Goal: Information Seeking & Learning: Compare options

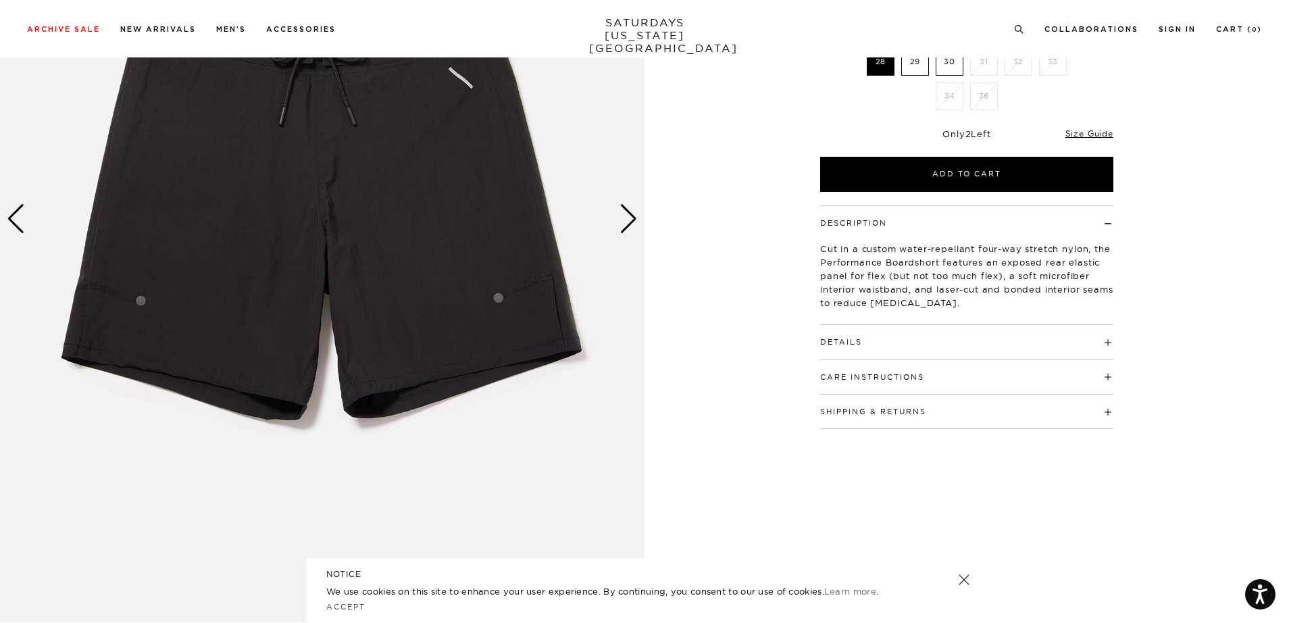
scroll to position [265, 0]
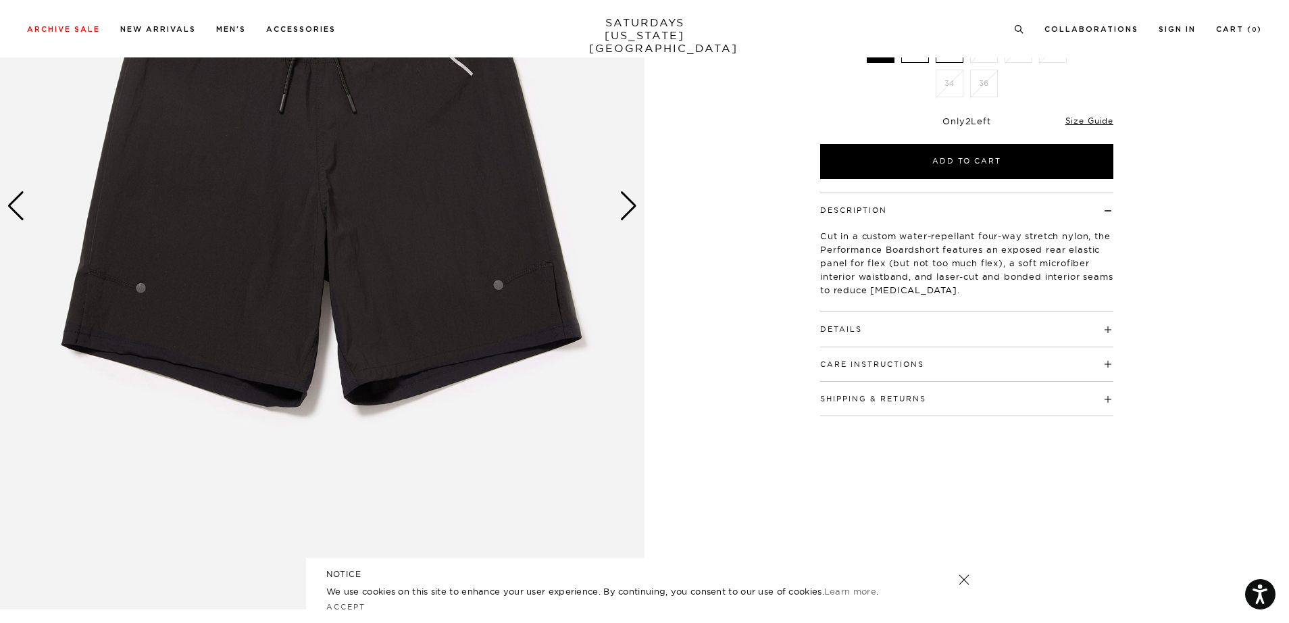
click at [879, 332] on h4 "Details" at bounding box center [966, 323] width 293 height 22
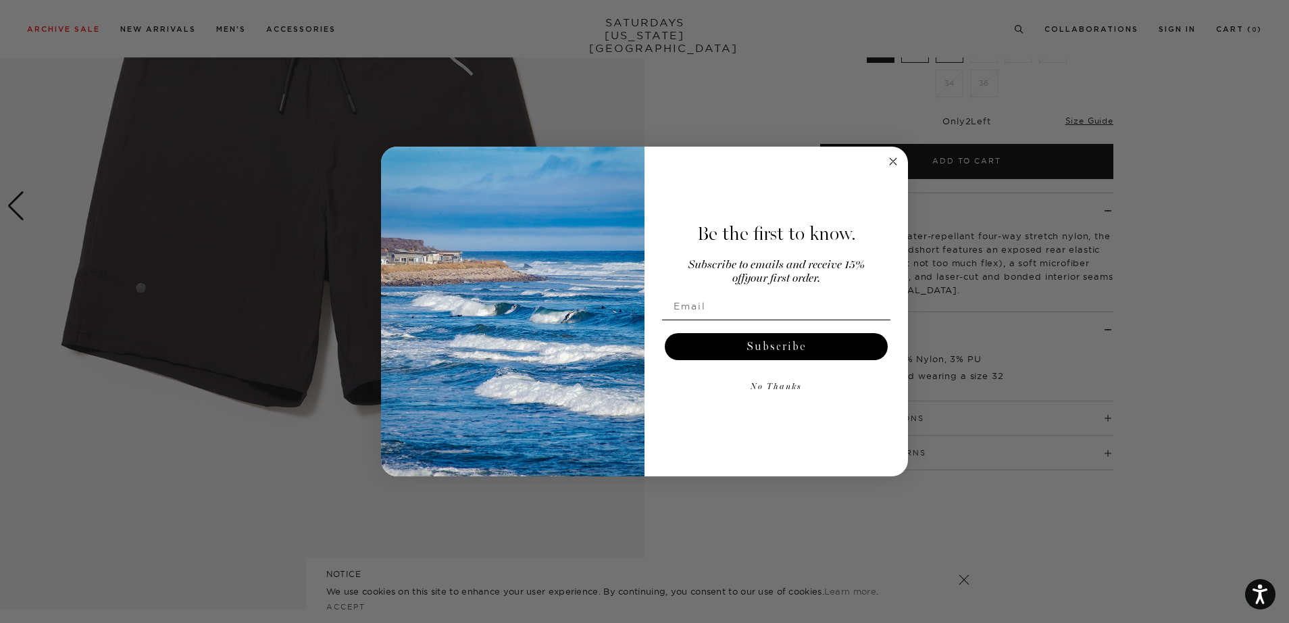
click at [886, 166] on icon "Close dialog" at bounding box center [893, 161] width 16 height 16
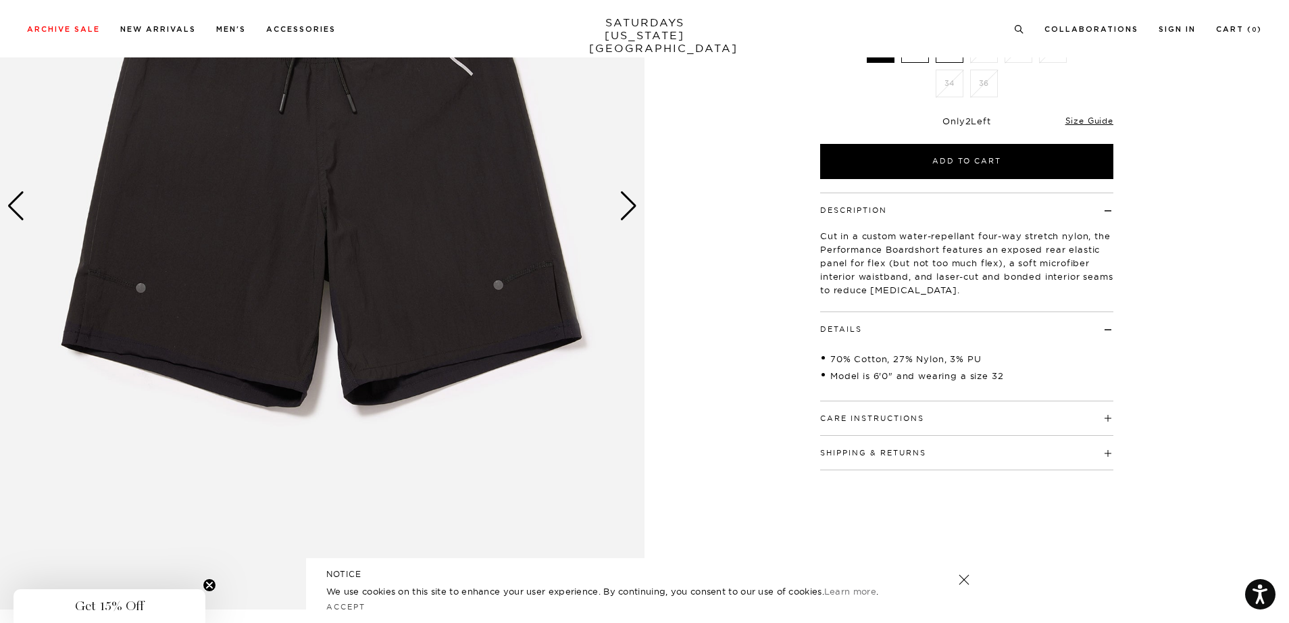
click at [630, 209] on div "Next slide" at bounding box center [629, 206] width 18 height 30
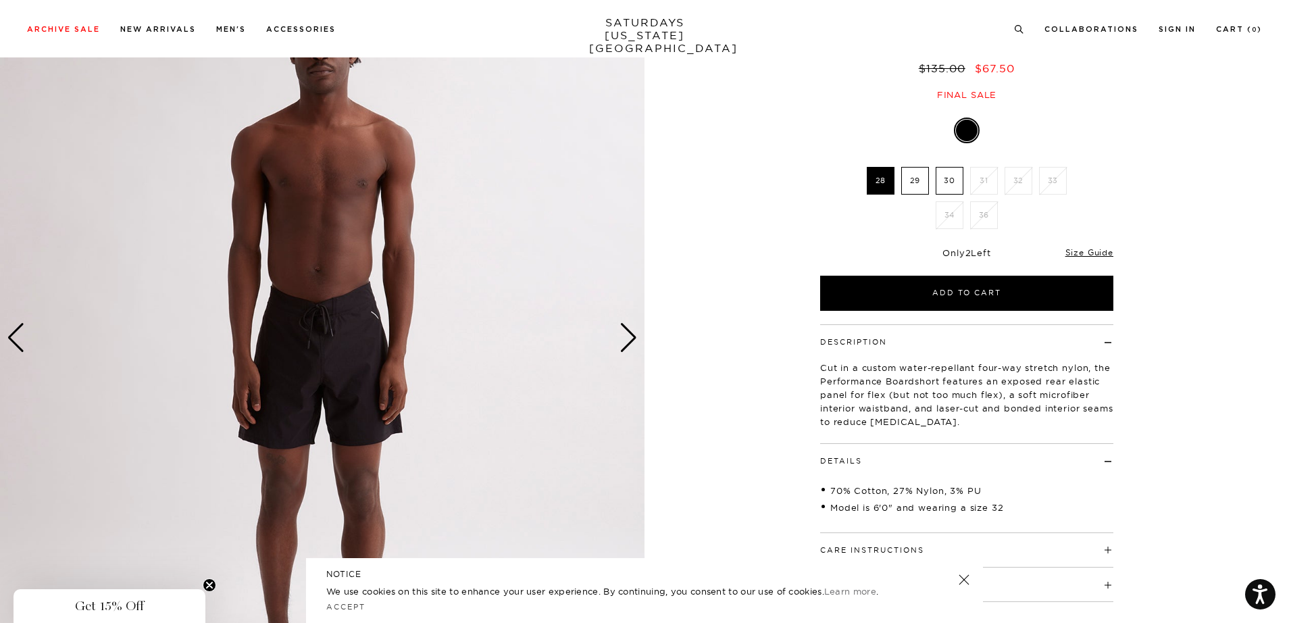
scroll to position [153, 0]
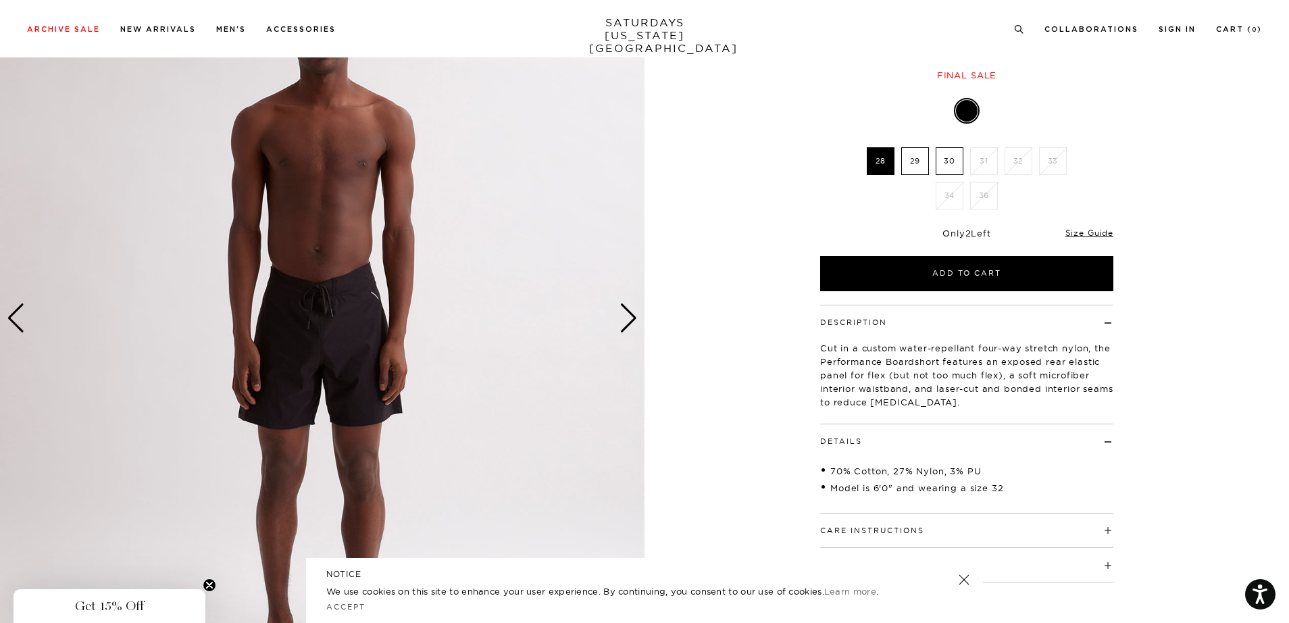
click at [620, 326] on div "Next slide" at bounding box center [629, 318] width 18 height 30
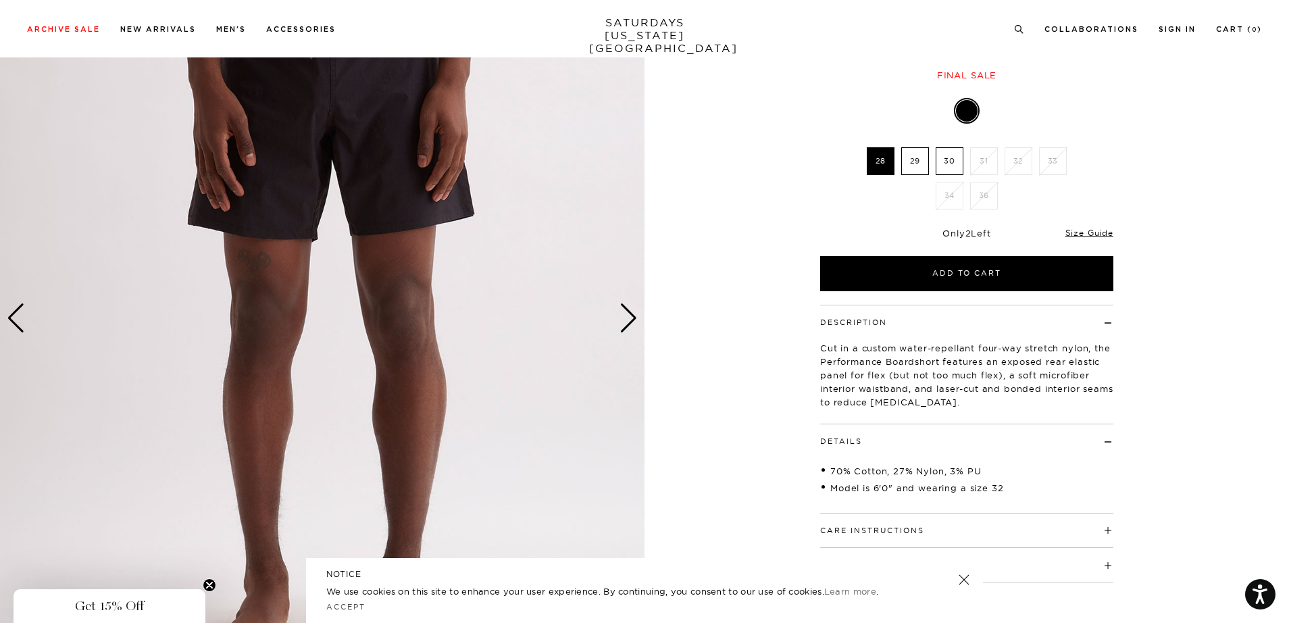
click at [620, 326] on div "Next slide" at bounding box center [629, 318] width 18 height 30
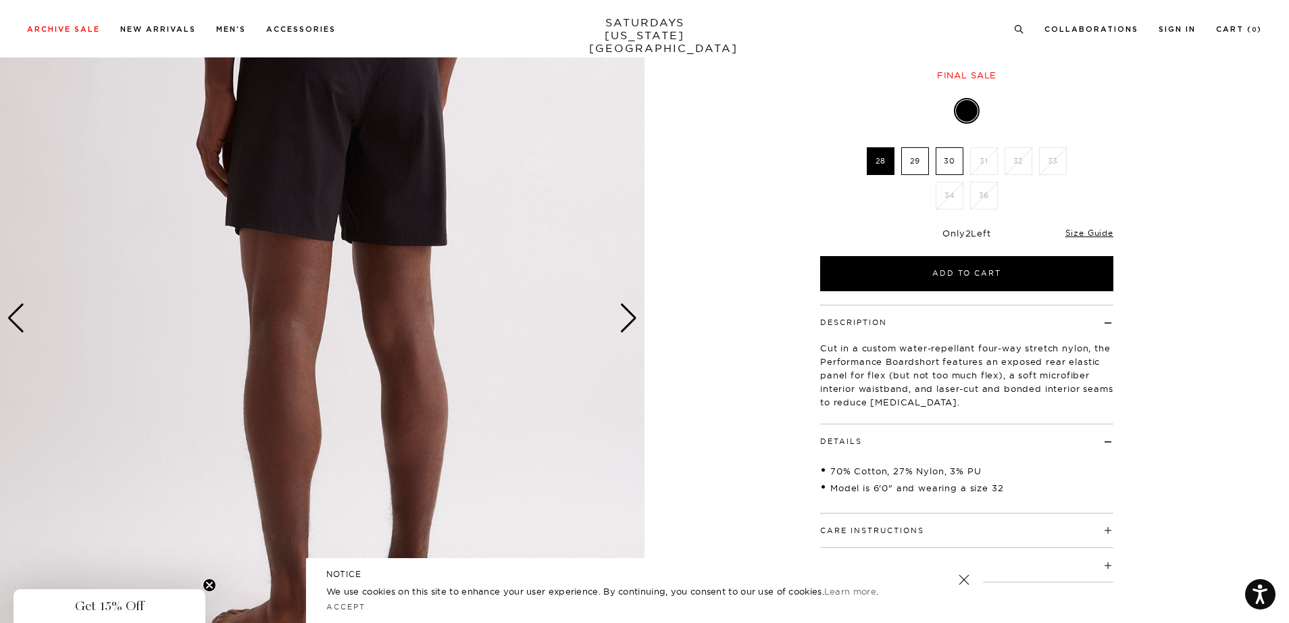
click at [620, 326] on div "Next slide" at bounding box center [629, 318] width 18 height 30
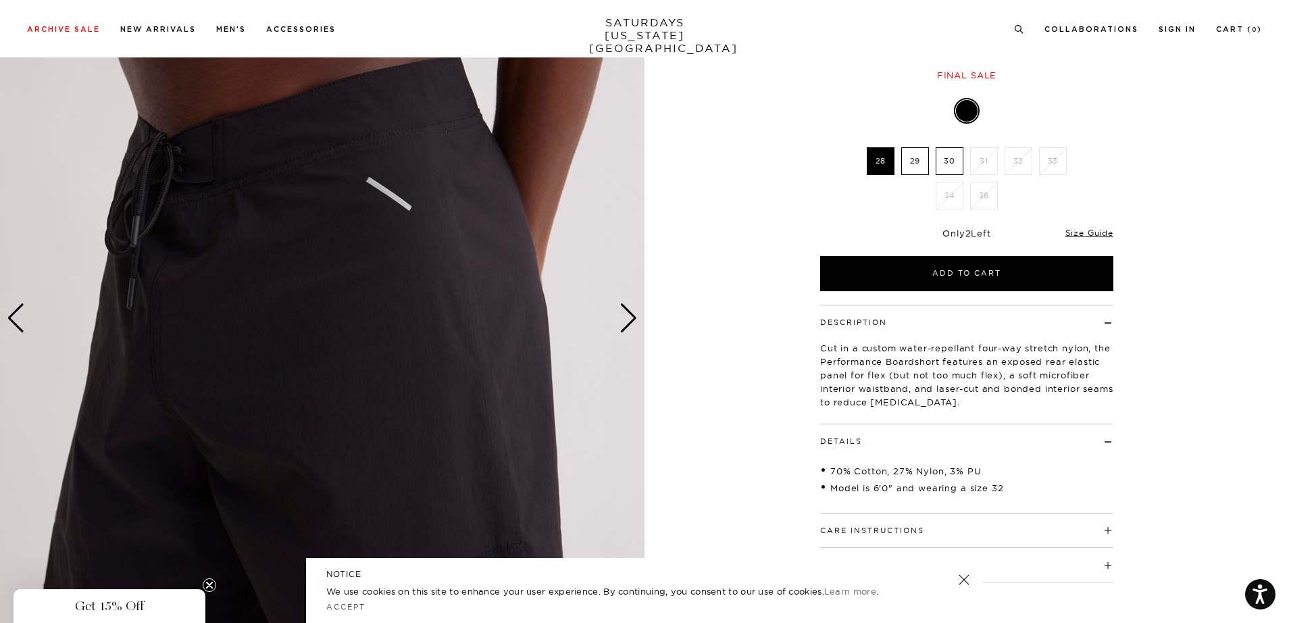
click at [620, 326] on div "Next slide" at bounding box center [629, 318] width 18 height 30
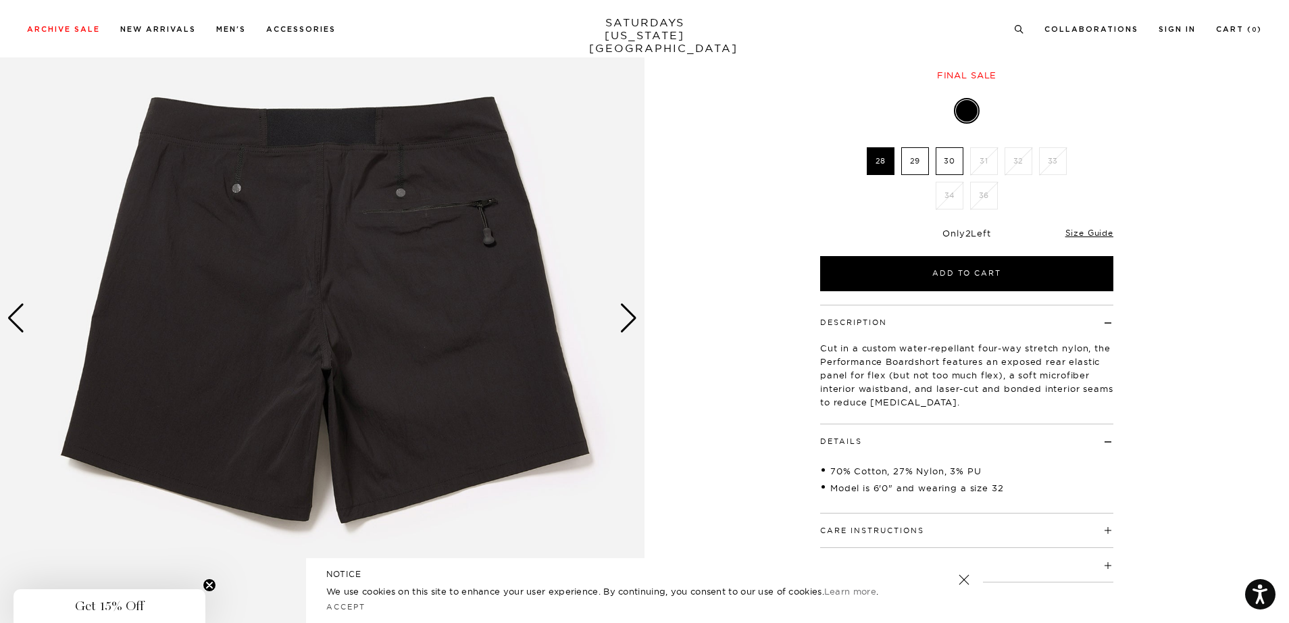
scroll to position [0, 0]
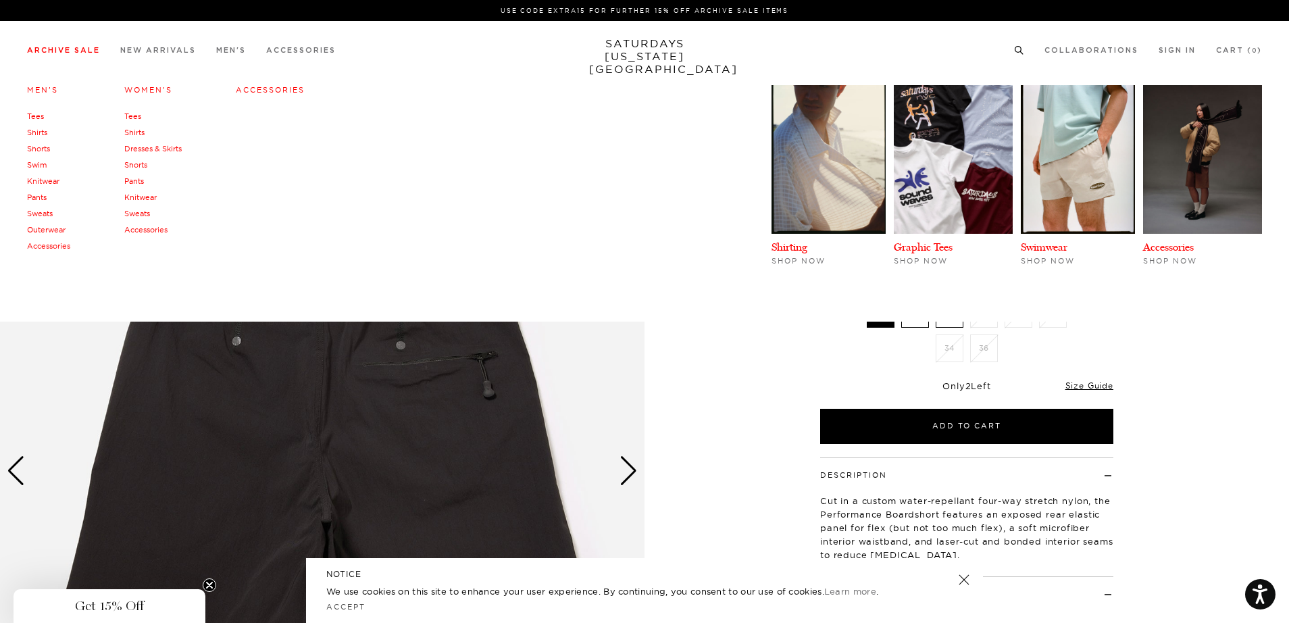
click at [43, 149] on link "Shorts" at bounding box center [38, 148] width 23 height 9
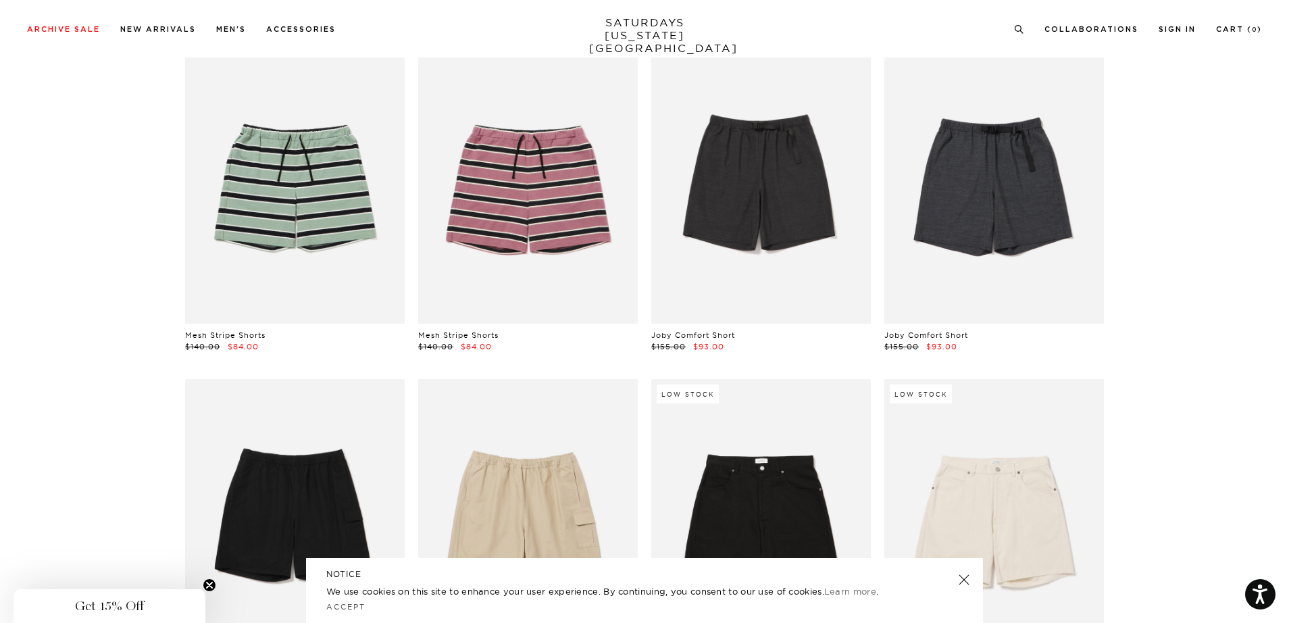
scroll to position [101, 0]
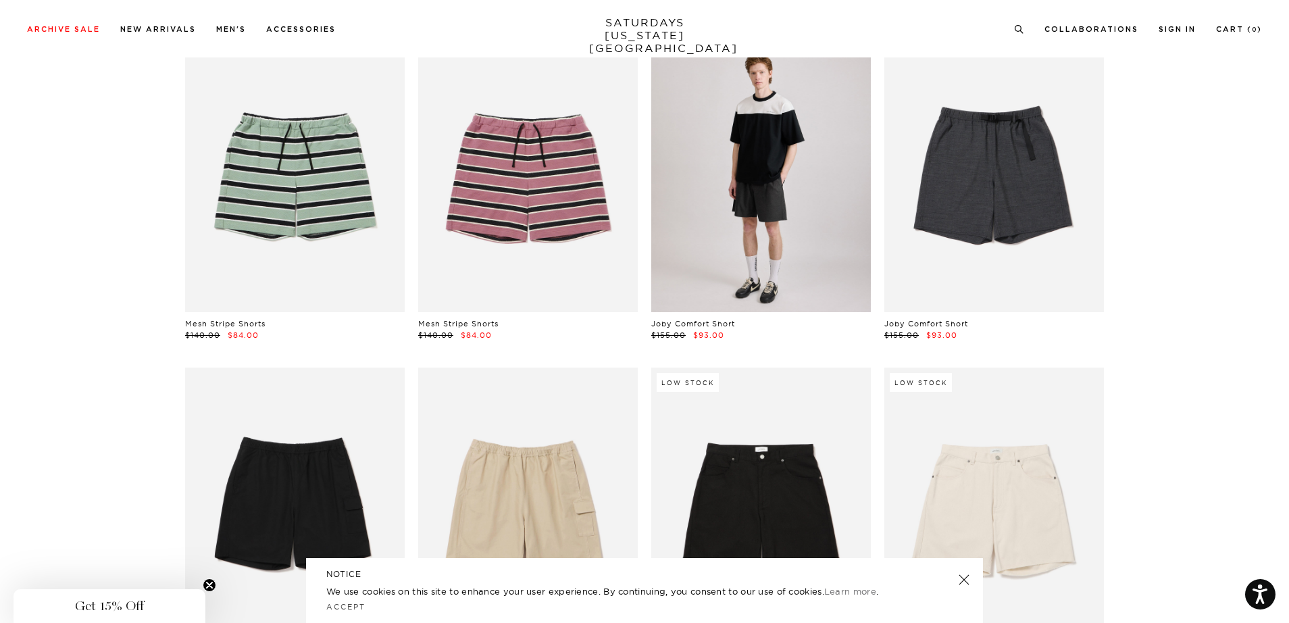
click at [822, 210] on link at bounding box center [761, 175] width 220 height 274
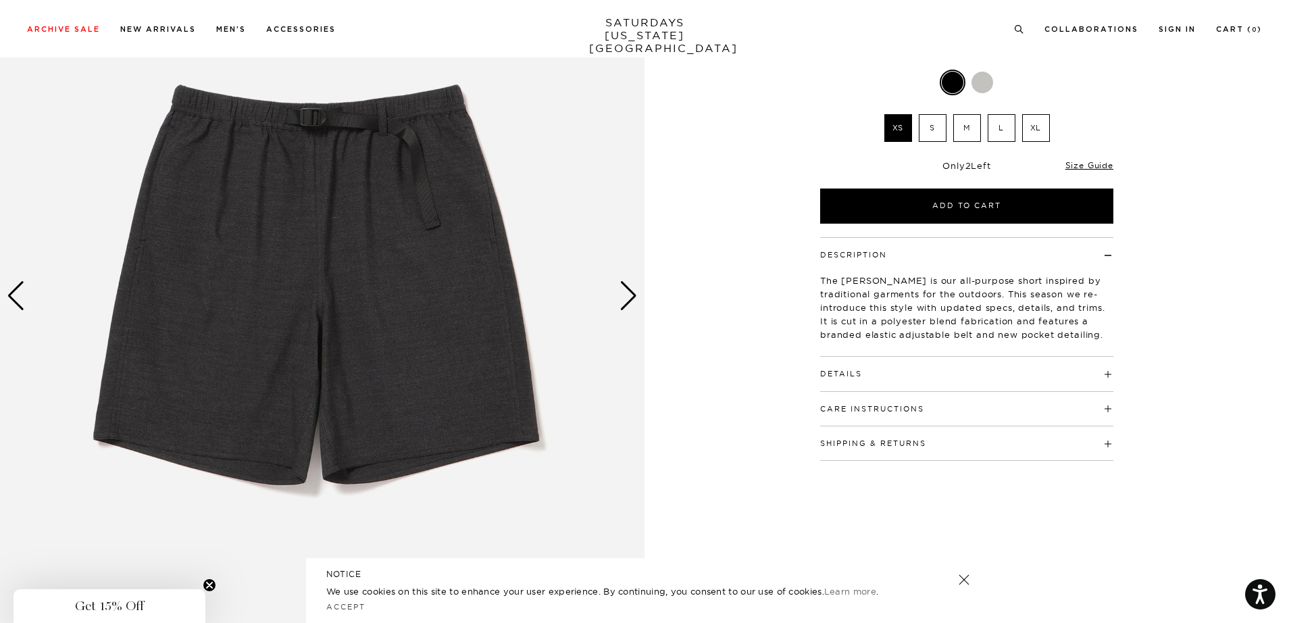
scroll to position [178, 0]
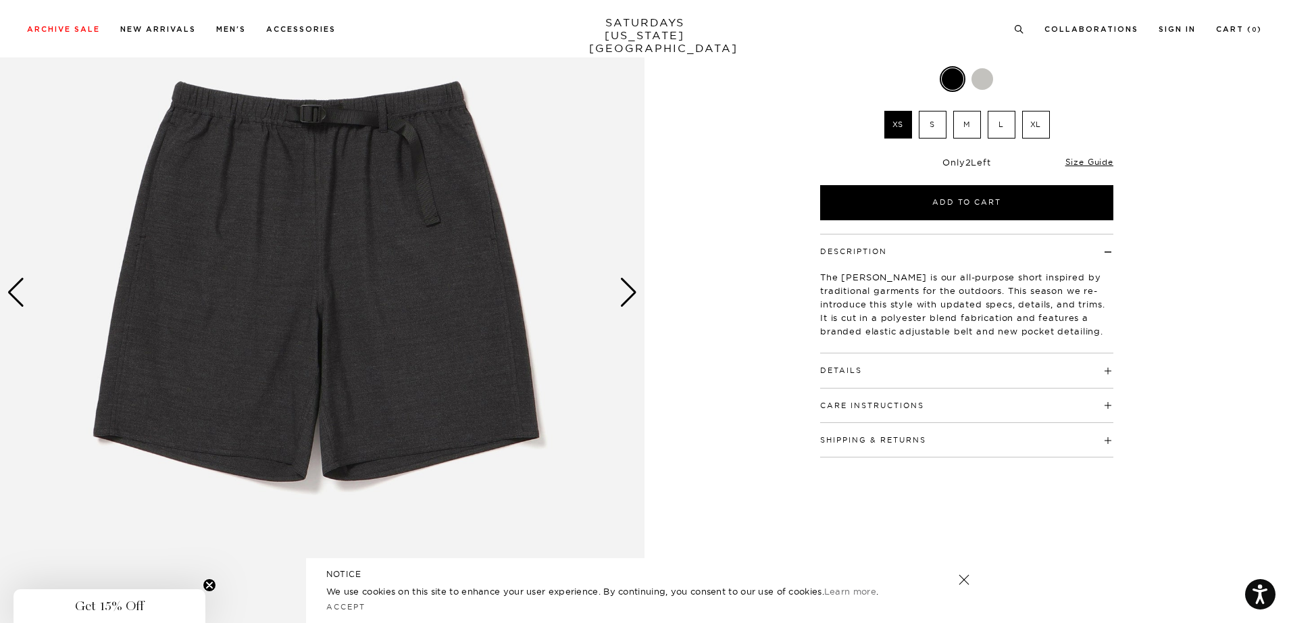
click at [976, 80] on div at bounding box center [983, 79] width 22 height 22
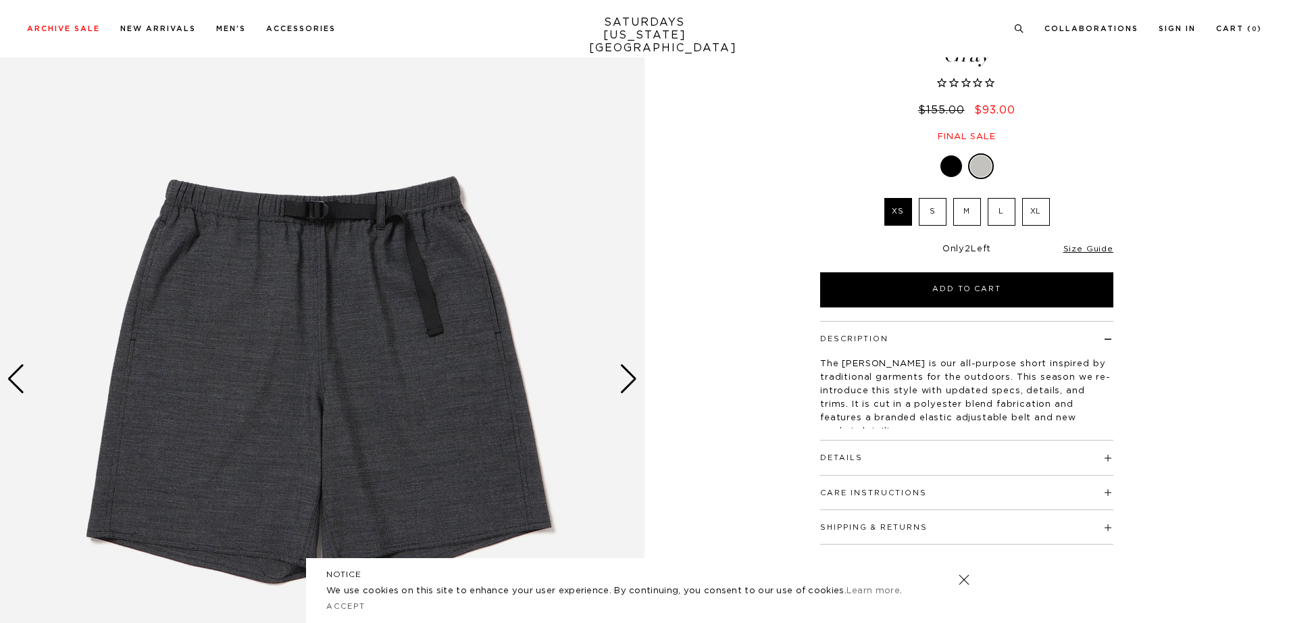
scroll to position [143, 0]
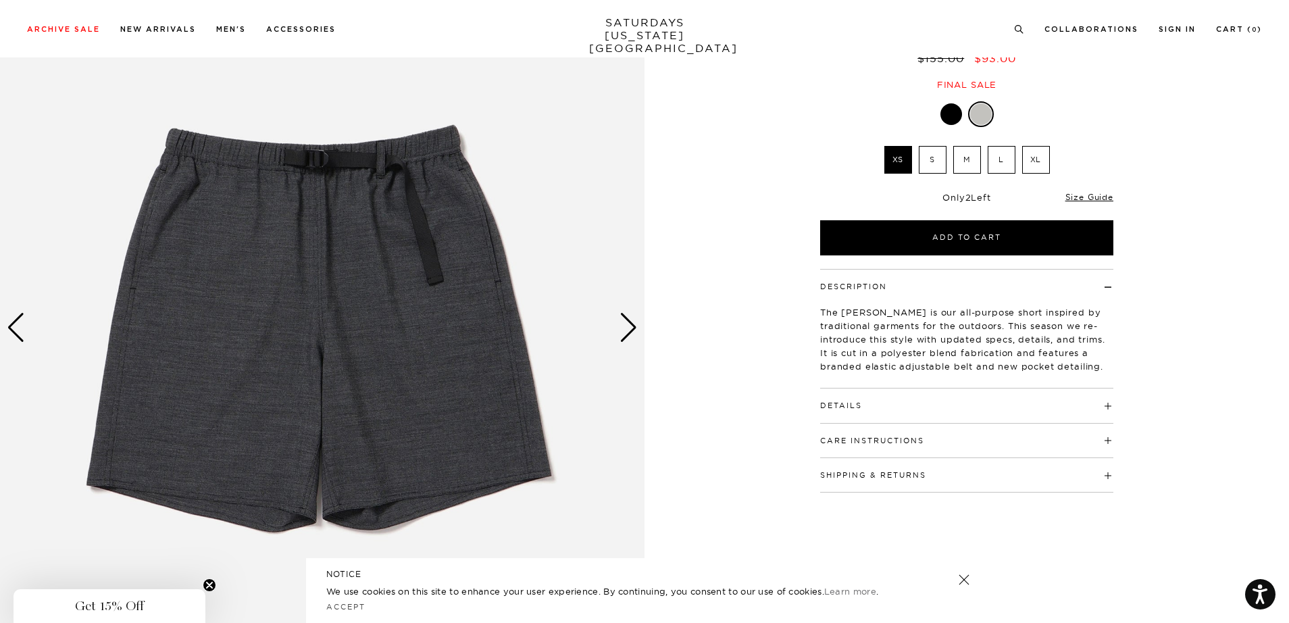
click at [630, 332] on div "Next slide" at bounding box center [629, 328] width 18 height 30
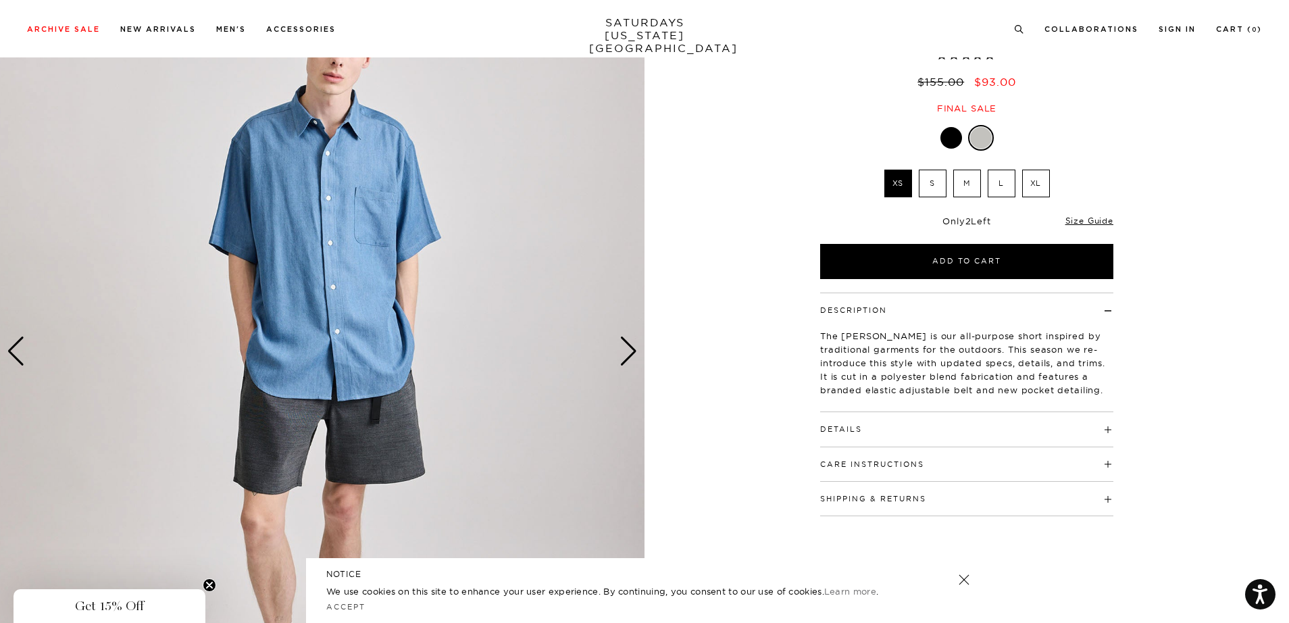
scroll to position [118, 0]
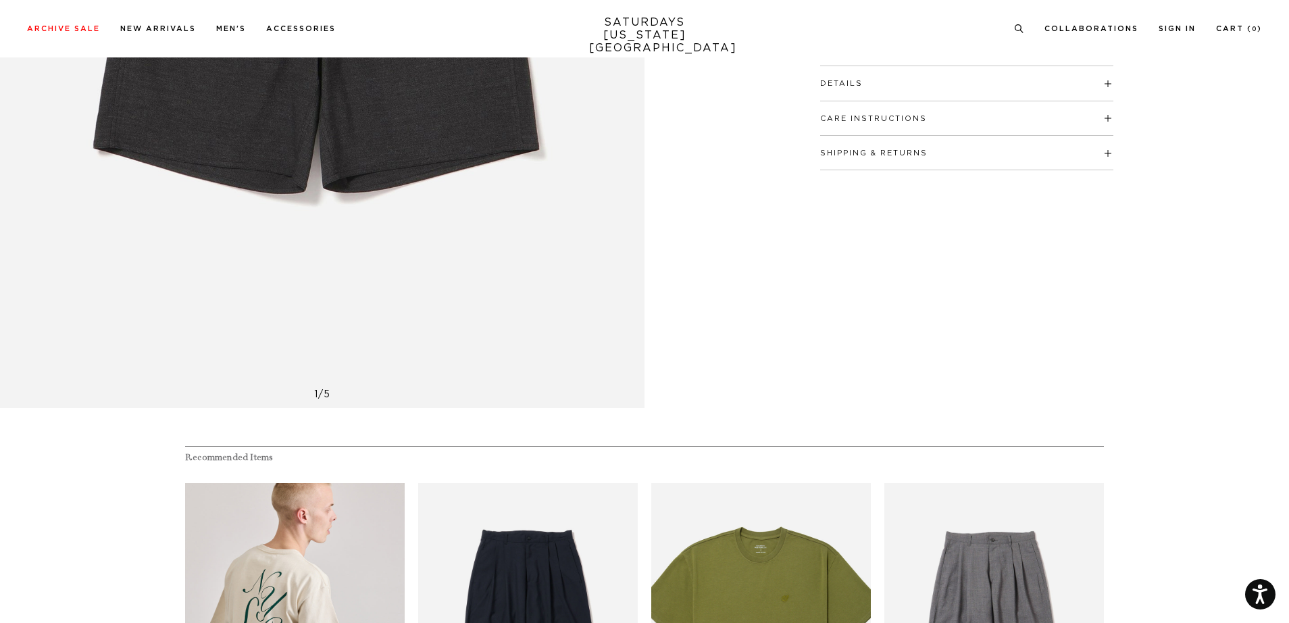
scroll to position [497, 0]
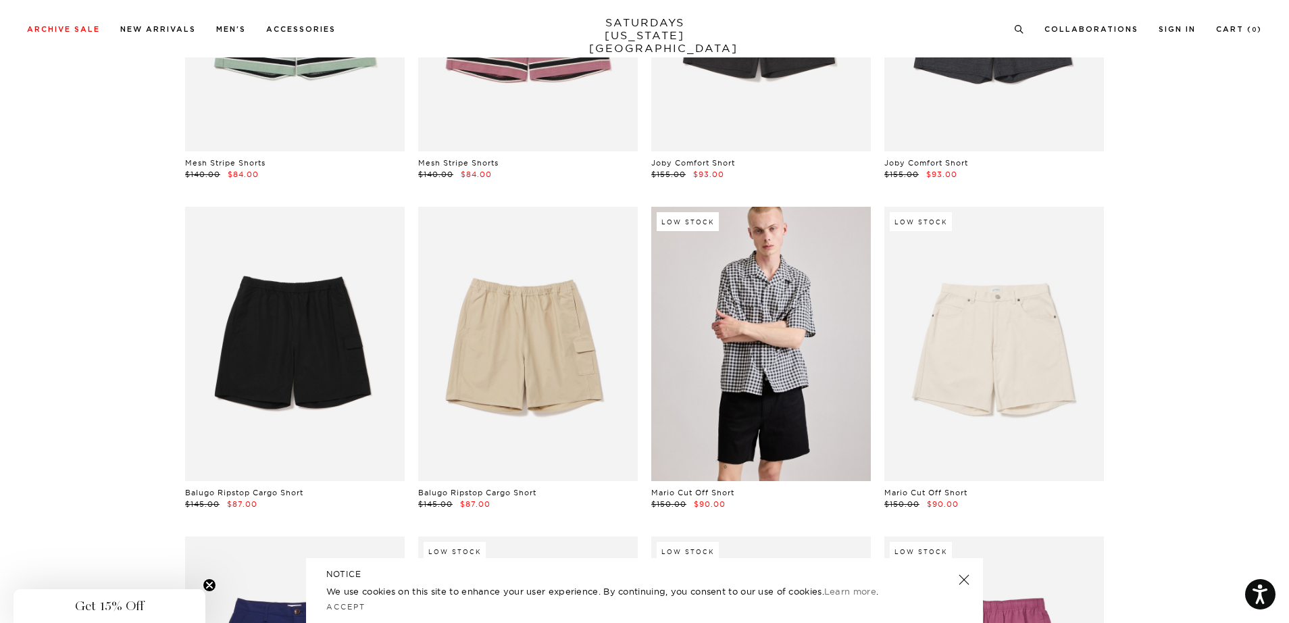
scroll to position [295, 1]
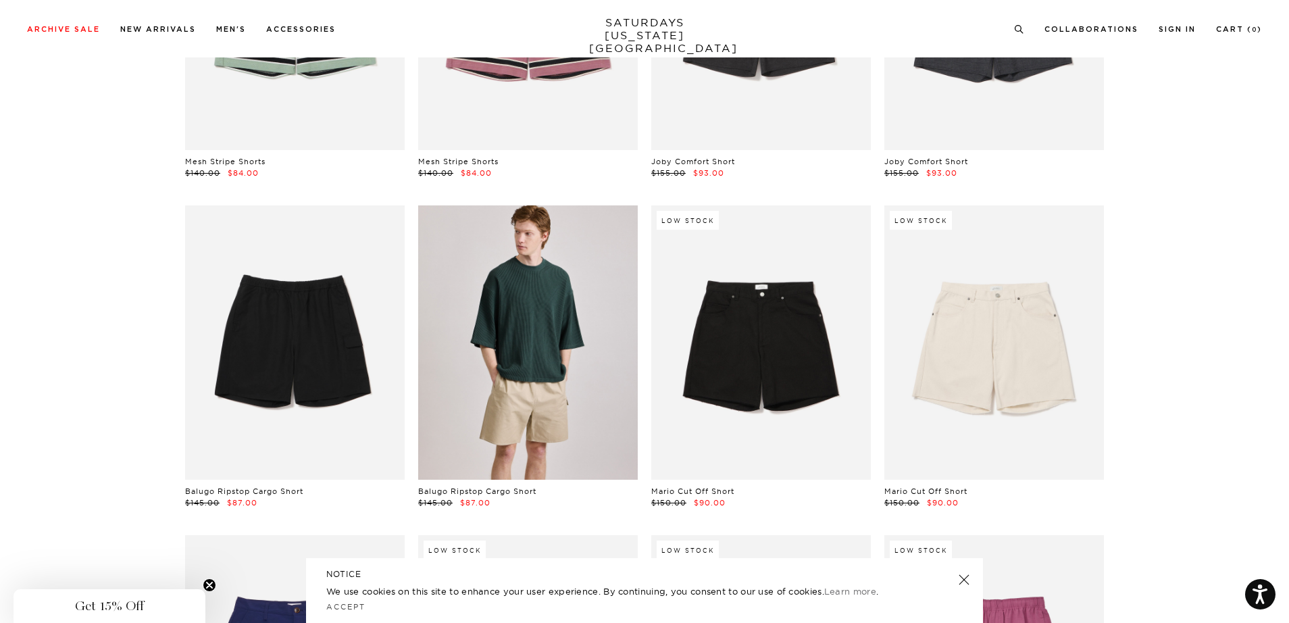
click at [595, 397] on link at bounding box center [528, 342] width 220 height 274
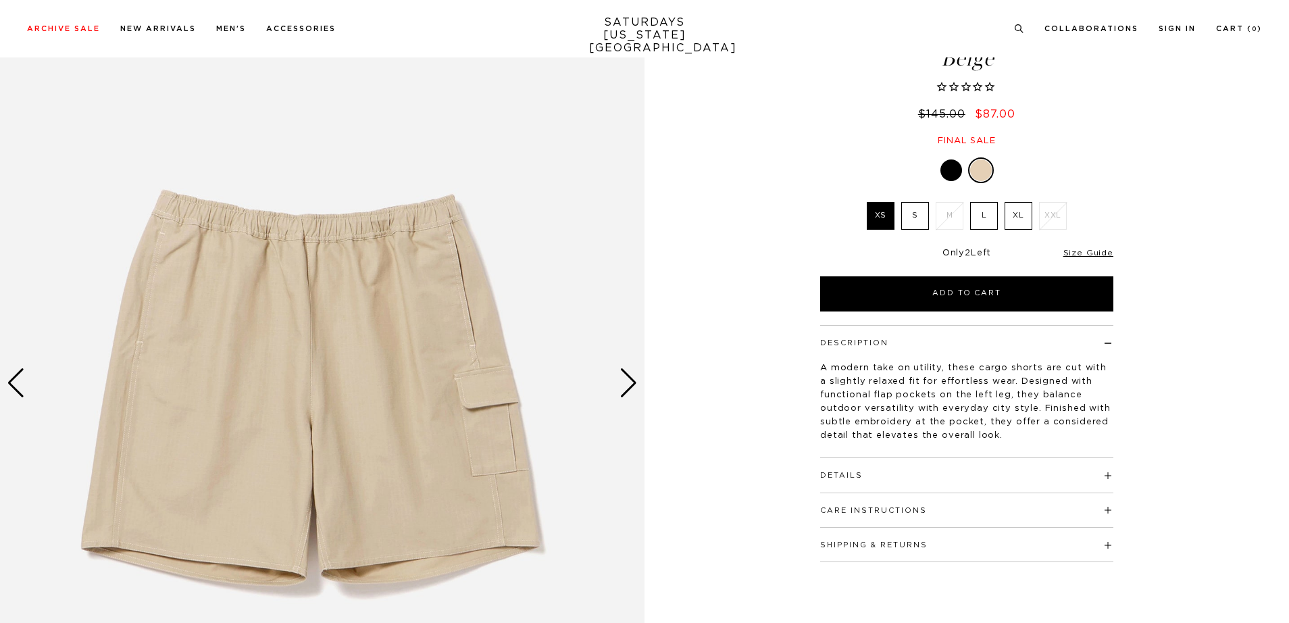
scroll to position [86, 0]
click at [628, 390] on div "Next slide" at bounding box center [629, 385] width 18 height 30
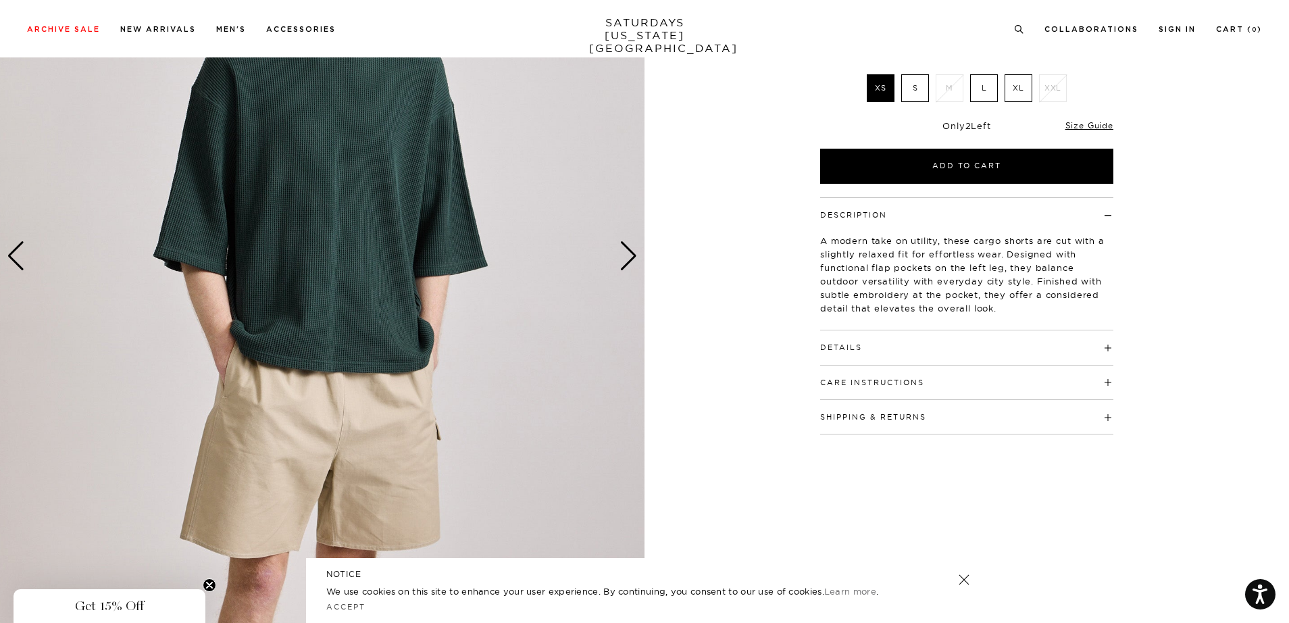
scroll to position [211, 0]
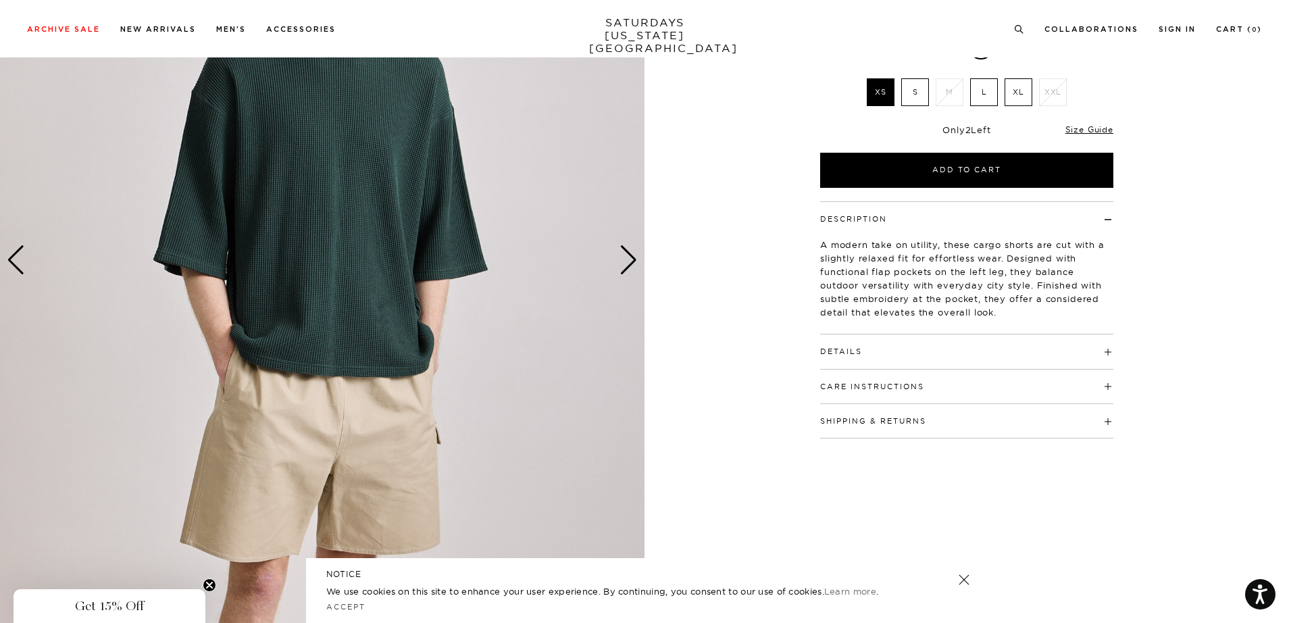
click at [628, 269] on div "Next slide" at bounding box center [629, 260] width 18 height 30
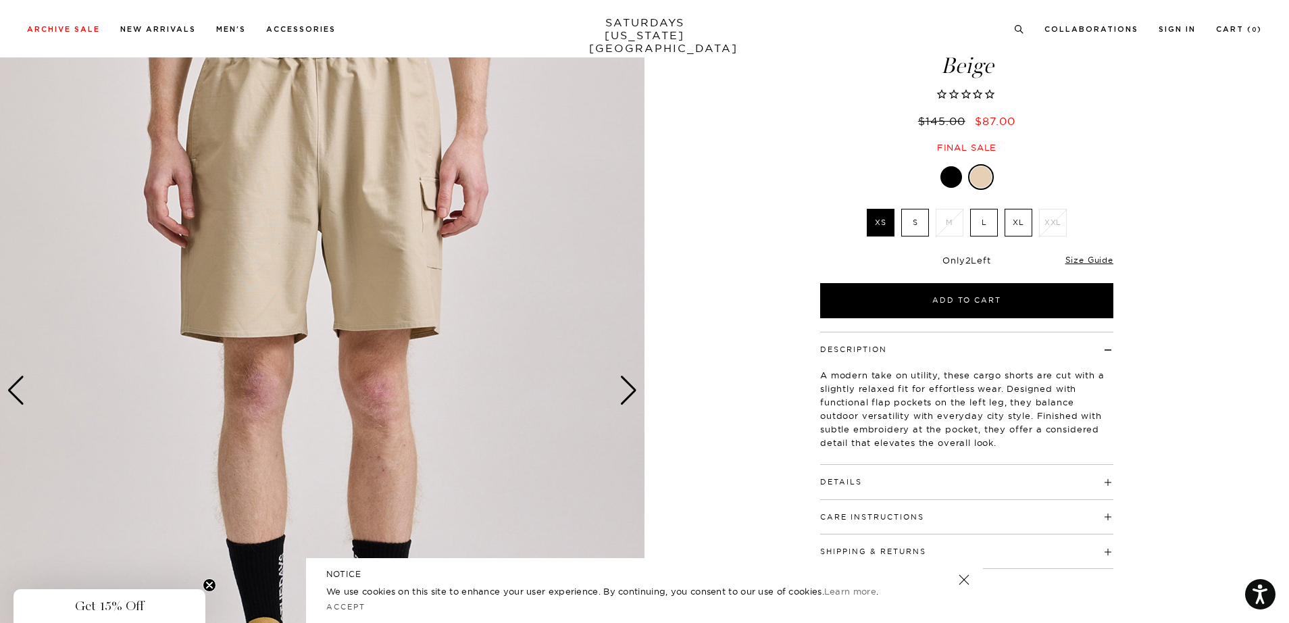
scroll to position [90, 0]
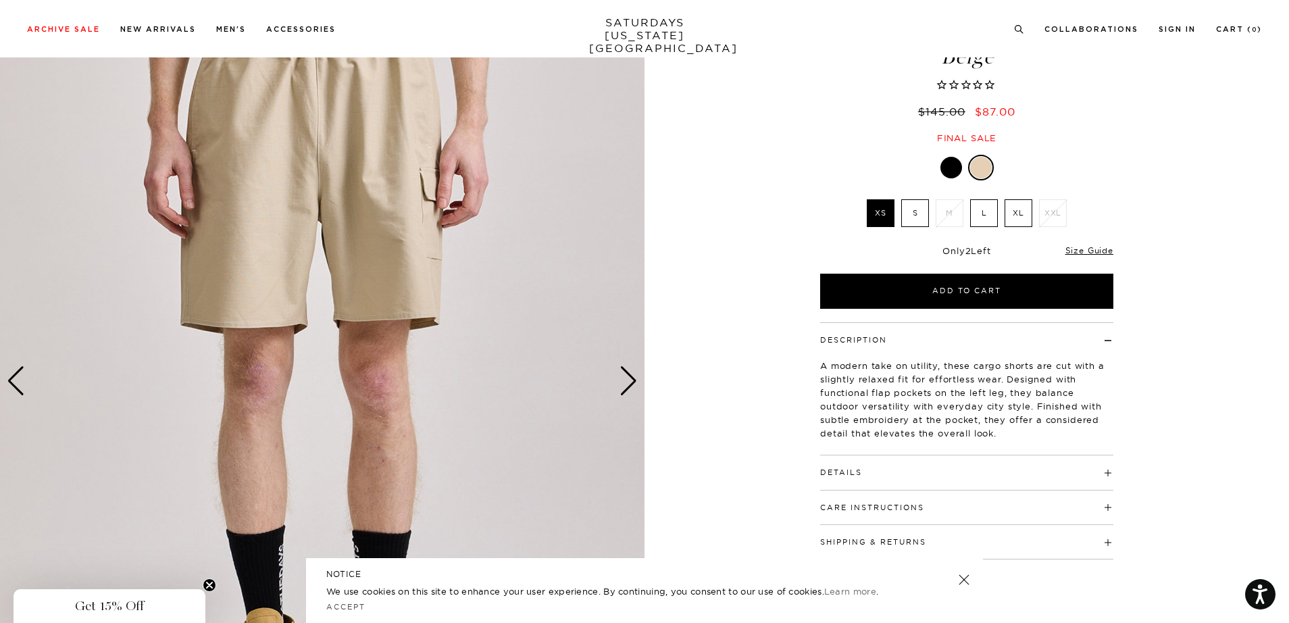
click at [629, 380] on div "Next slide" at bounding box center [629, 381] width 18 height 30
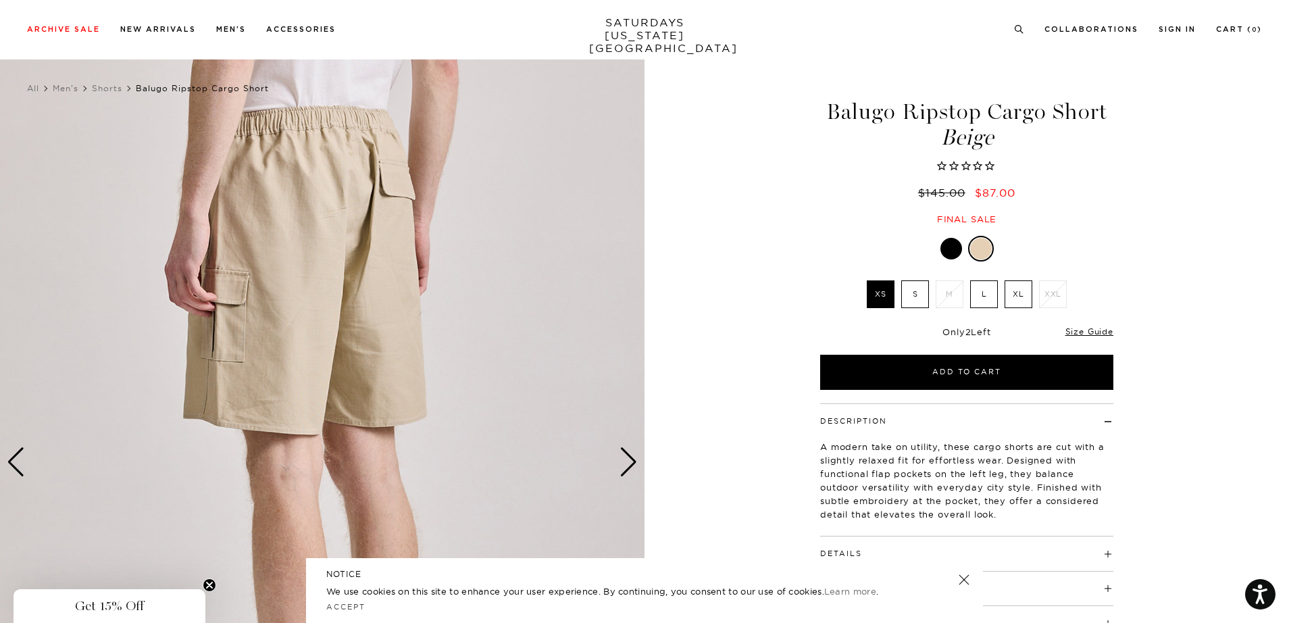
scroll to position [9, 3]
click at [627, 454] on div "Next slide" at bounding box center [629, 462] width 18 height 30
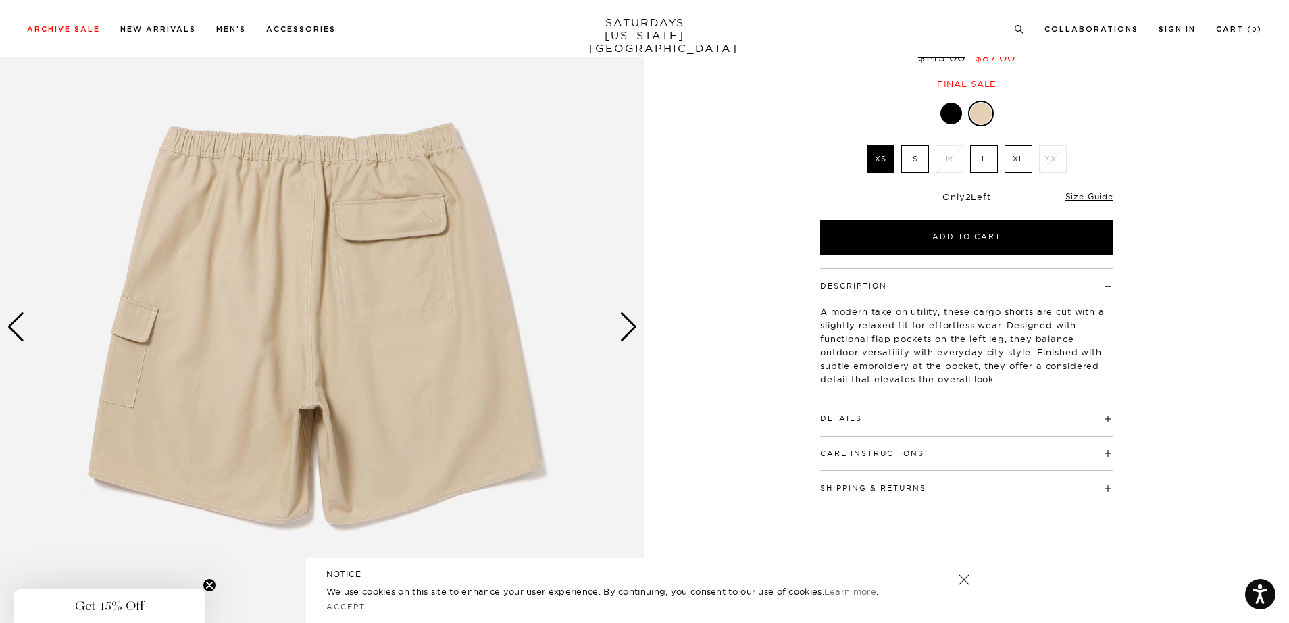
scroll to position [153, 3]
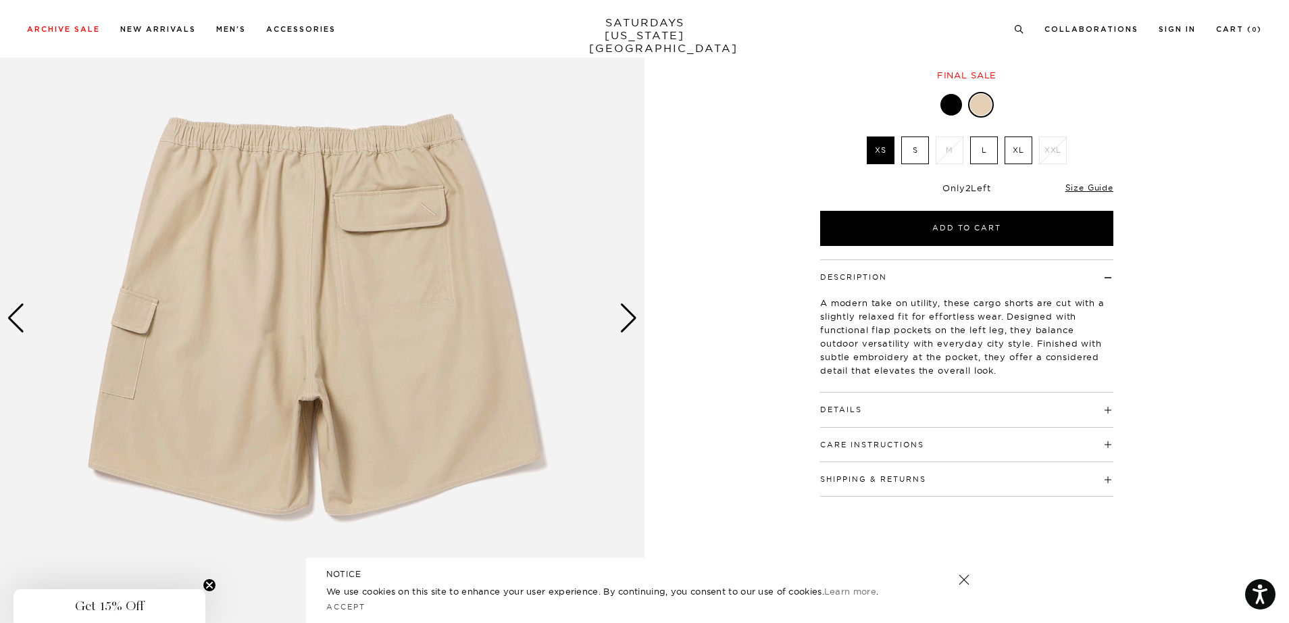
click at [921, 401] on h4 "Details" at bounding box center [966, 404] width 293 height 22
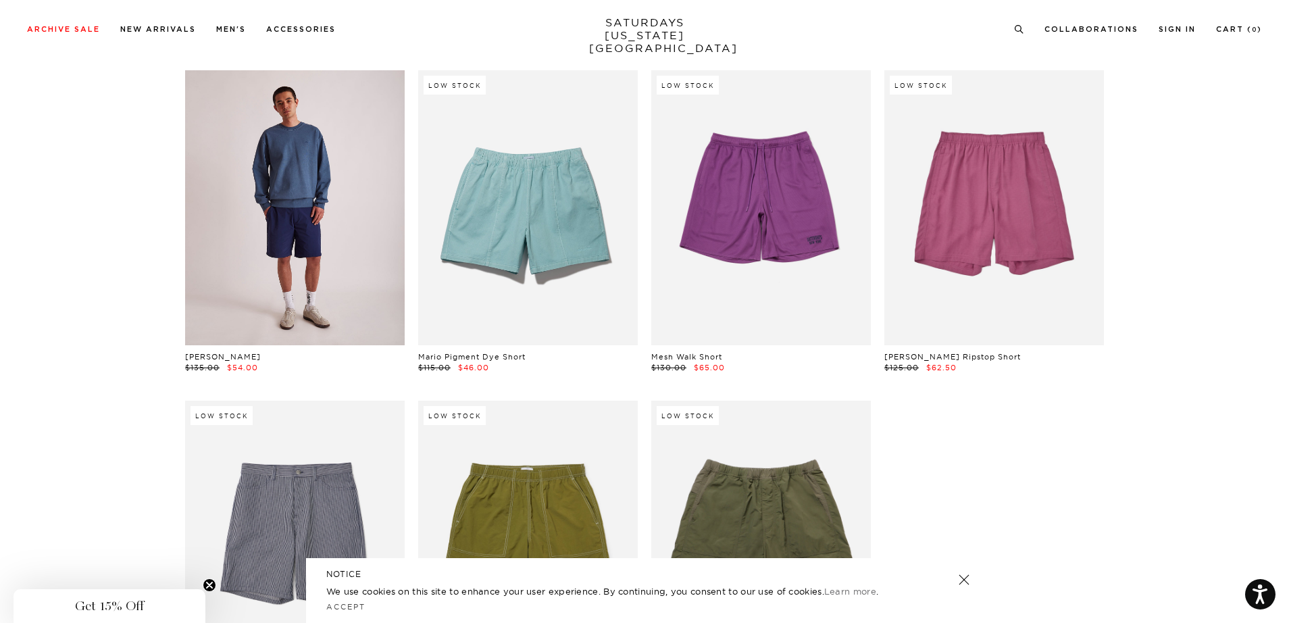
scroll to position [755, 1]
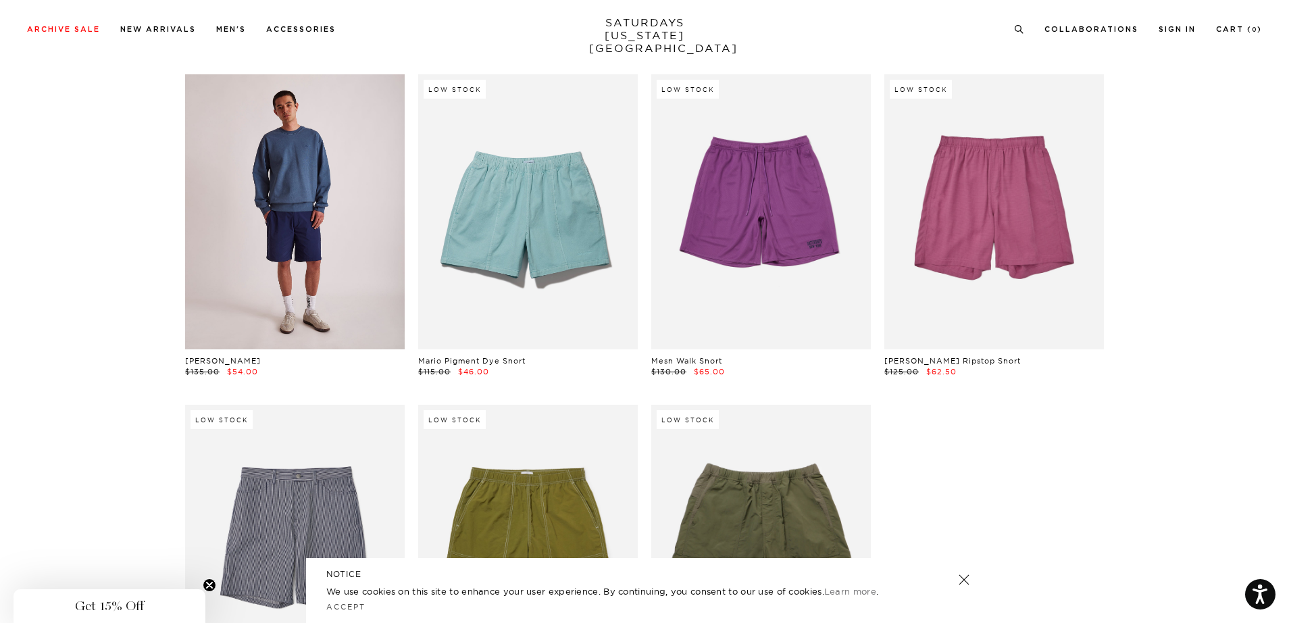
click at [303, 220] on link at bounding box center [295, 211] width 220 height 274
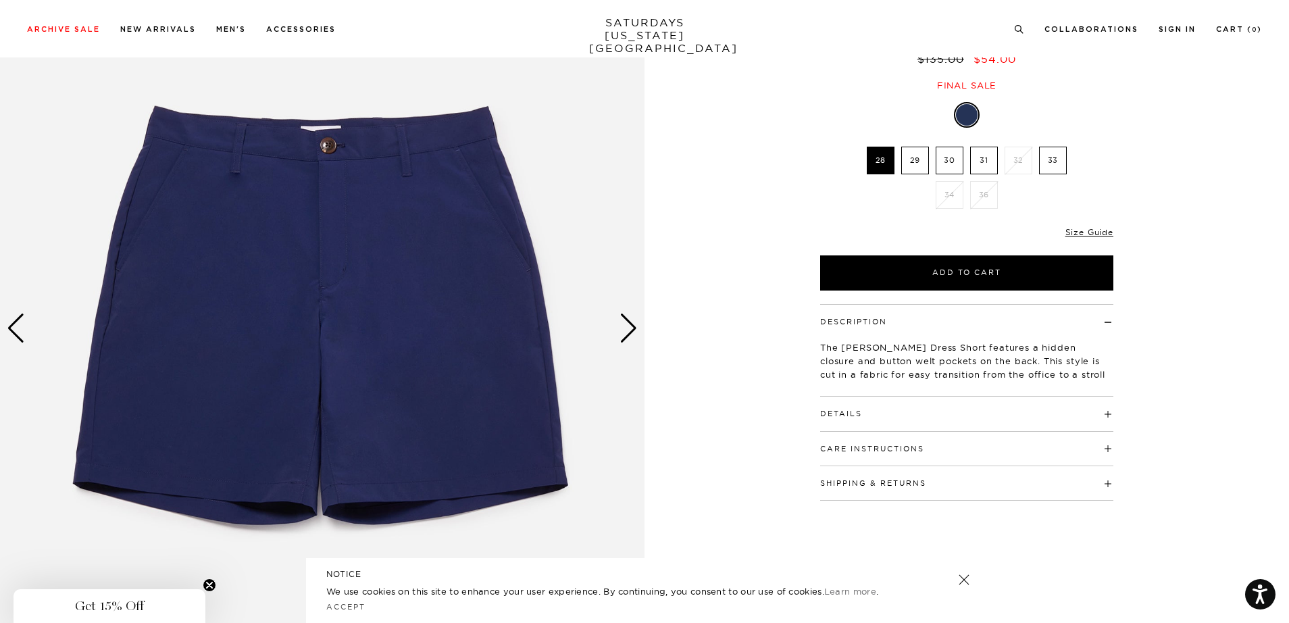
scroll to position [166, 0]
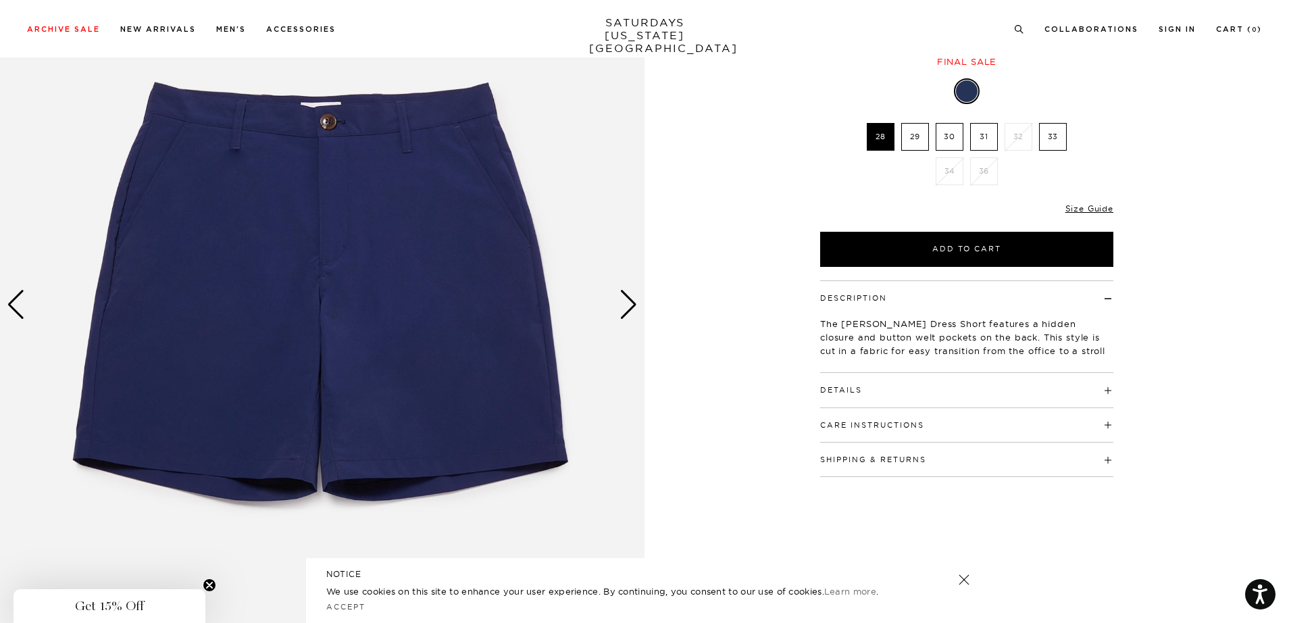
click at [632, 297] on div "Next slide" at bounding box center [629, 305] width 18 height 30
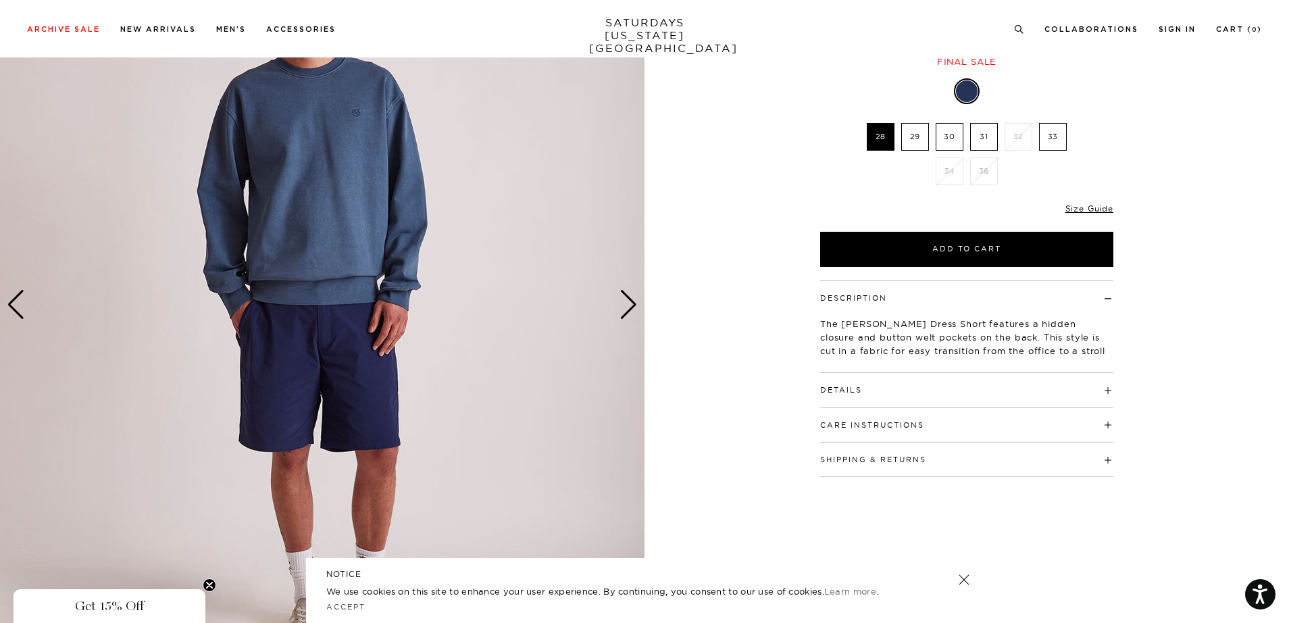
click at [632, 297] on div "Next slide" at bounding box center [629, 305] width 18 height 30
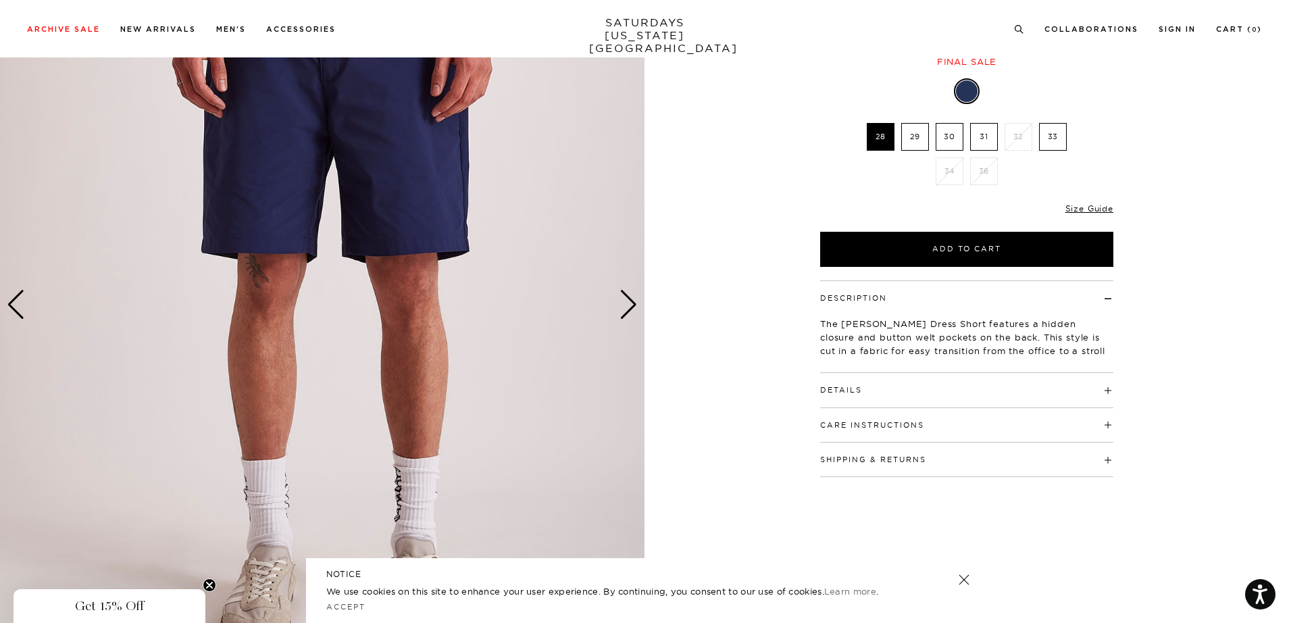
click at [632, 297] on div "Next slide" at bounding box center [629, 305] width 18 height 30
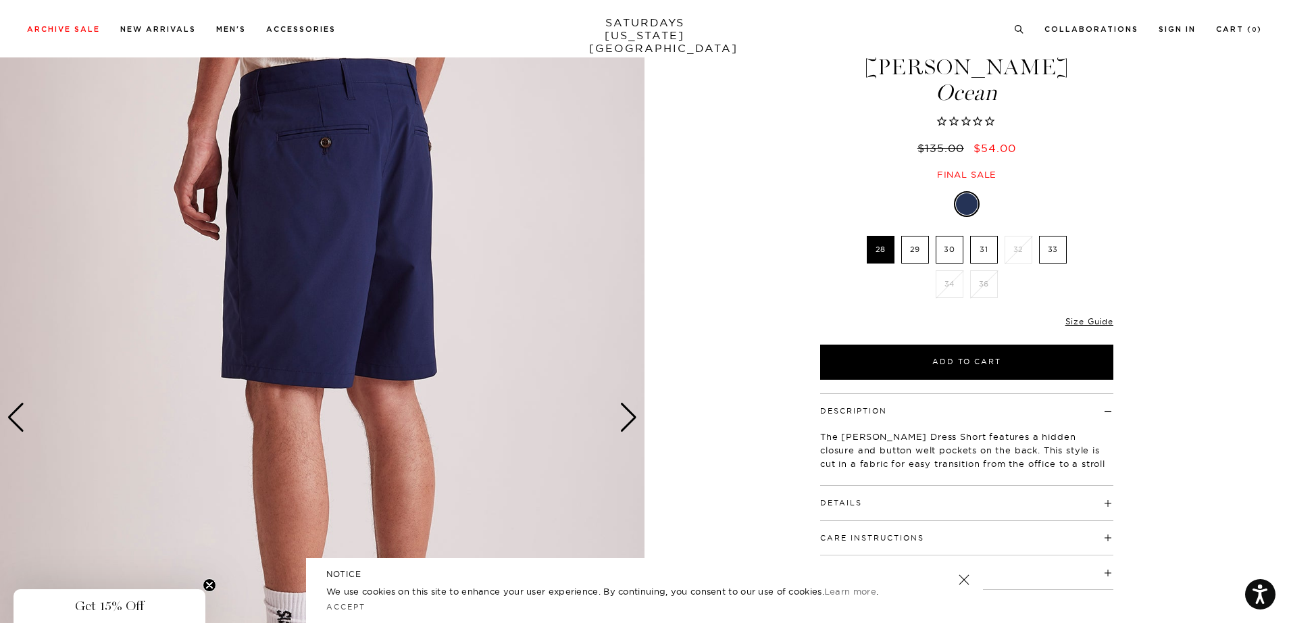
scroll to position [55, 0]
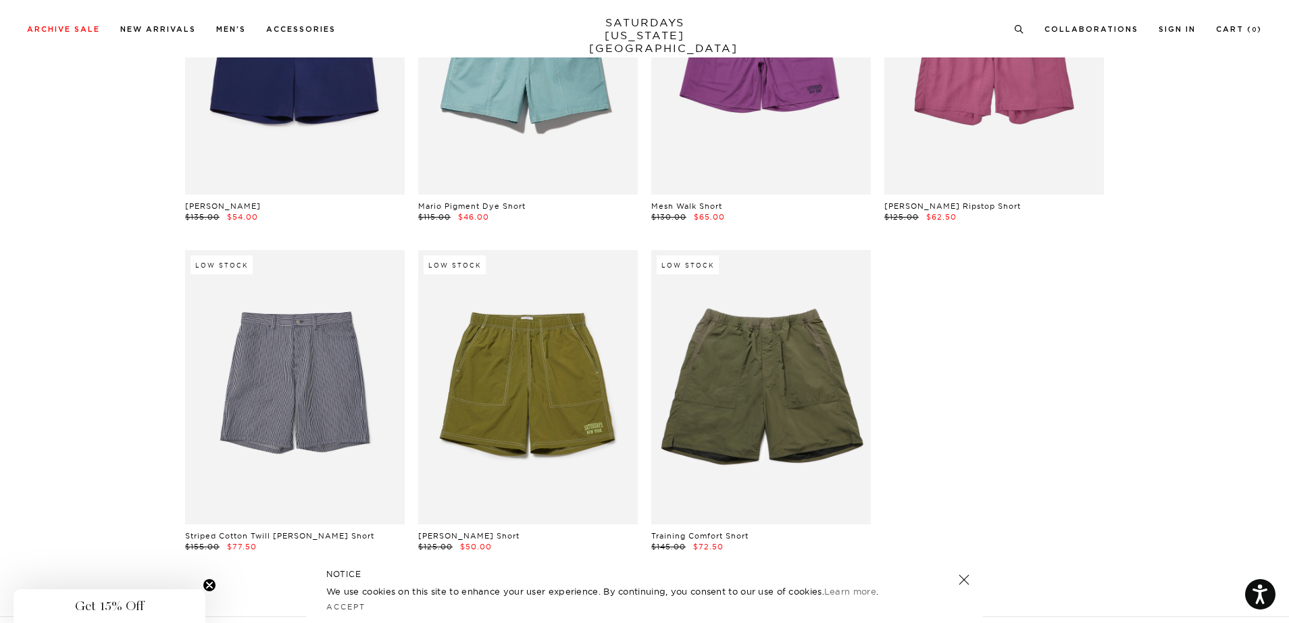
scroll to position [908, 6]
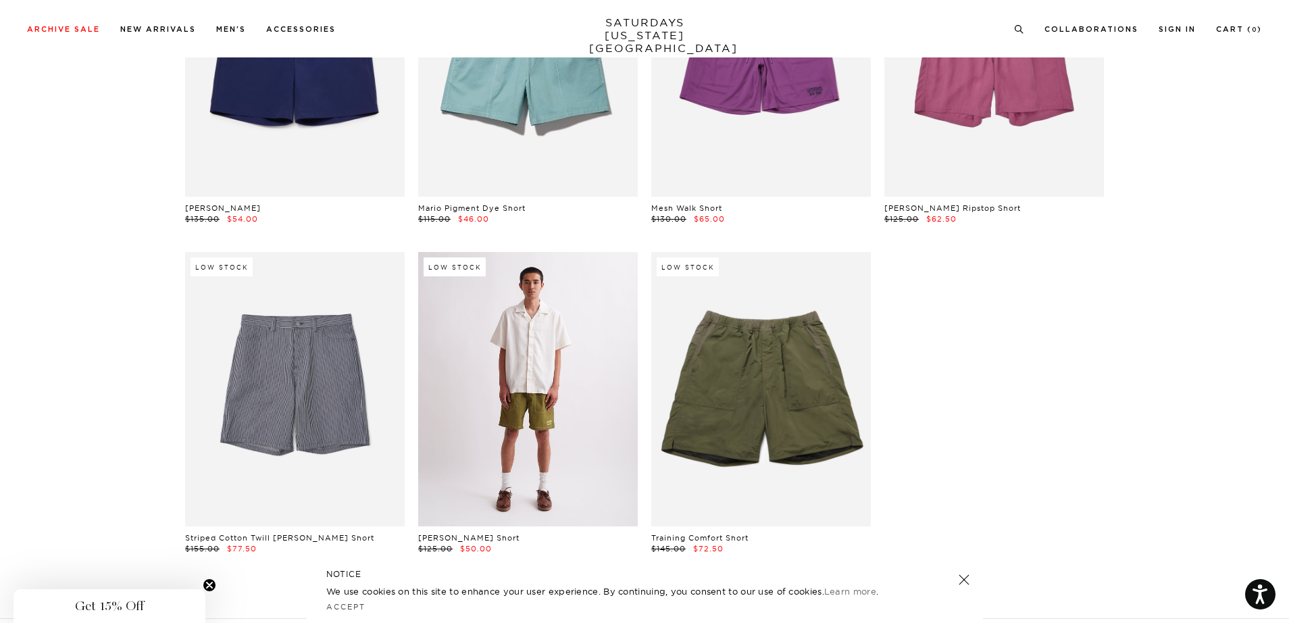
click at [539, 393] on link at bounding box center [528, 389] width 220 height 274
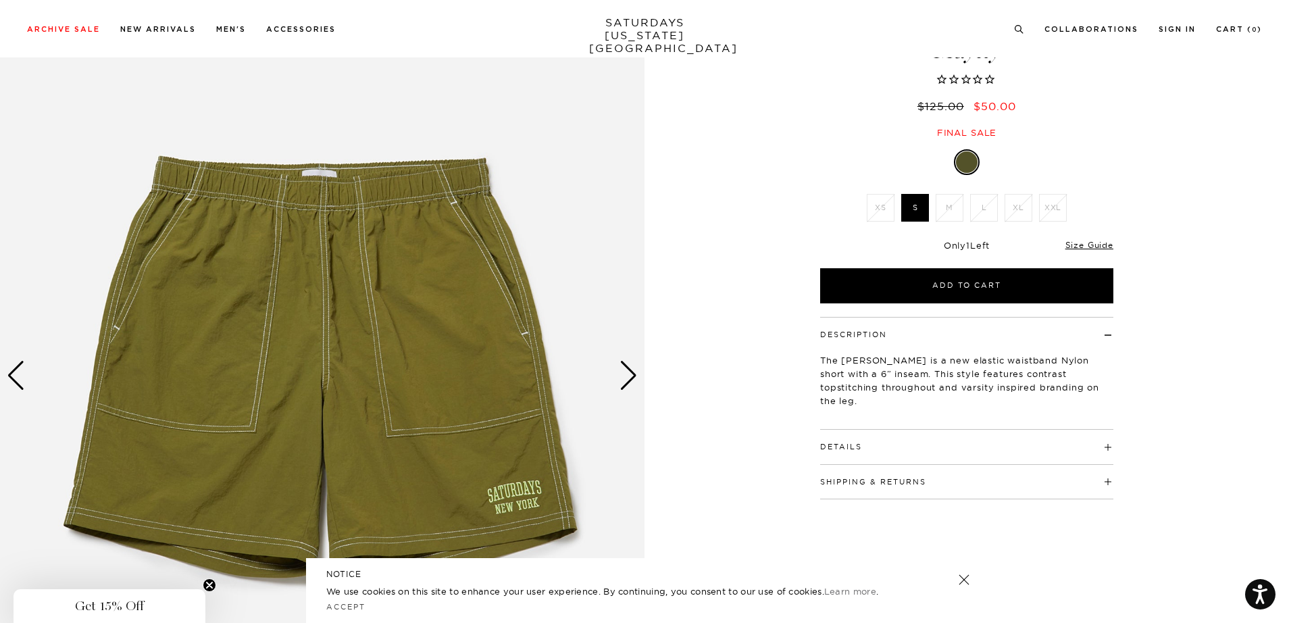
scroll to position [99, 0]
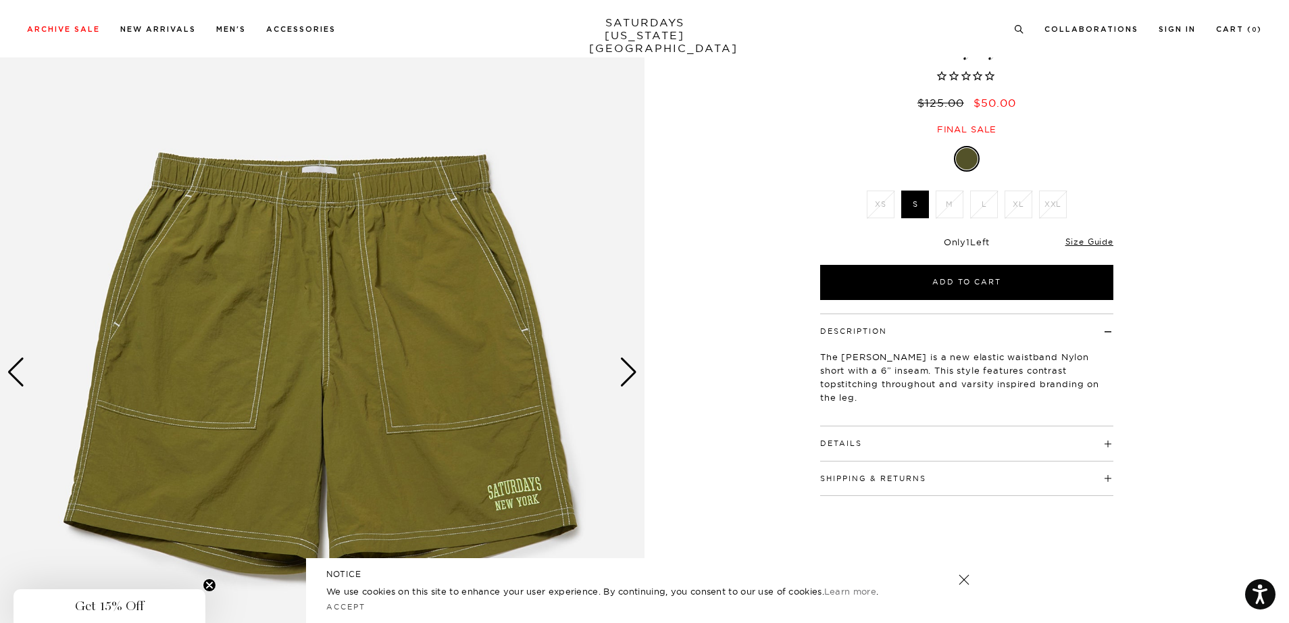
click at [627, 366] on div "Next slide" at bounding box center [629, 372] width 18 height 30
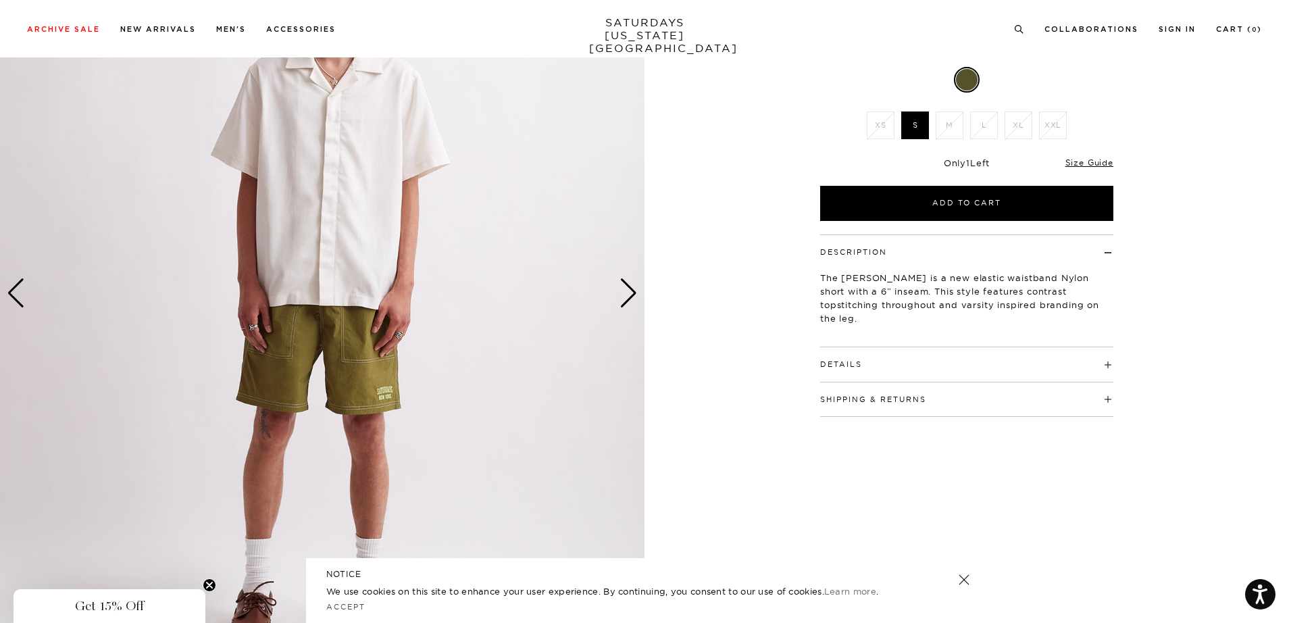
scroll to position [184, 0]
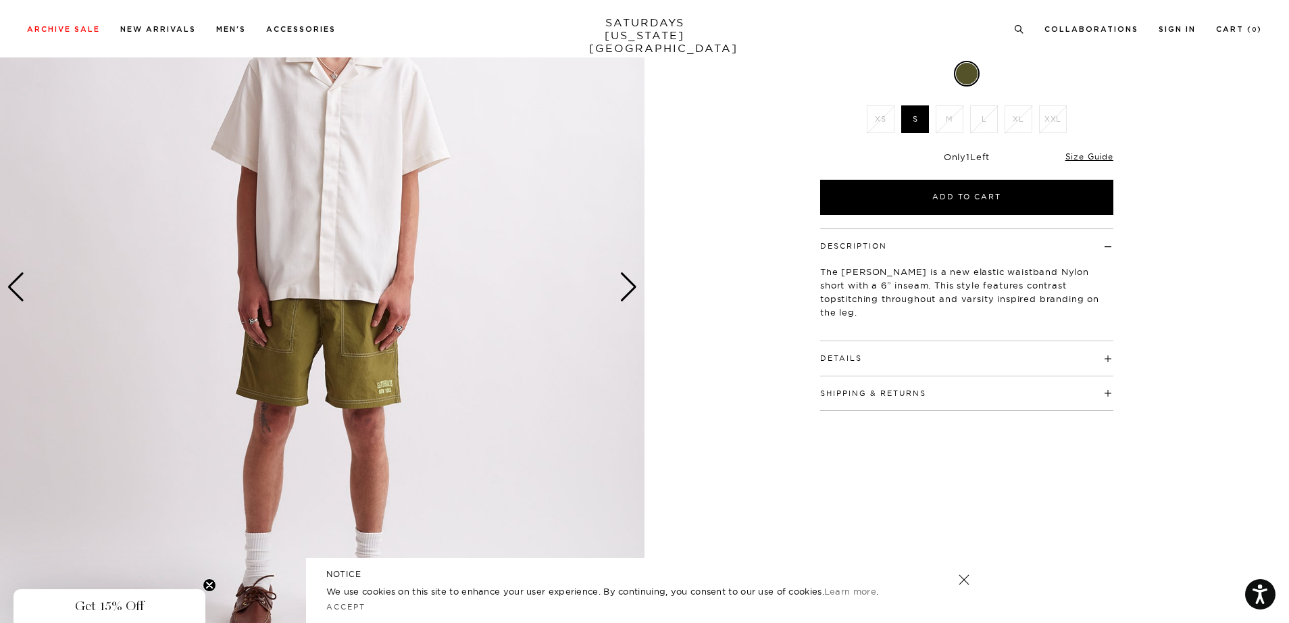
click at [630, 289] on div "Next slide" at bounding box center [629, 287] width 18 height 30
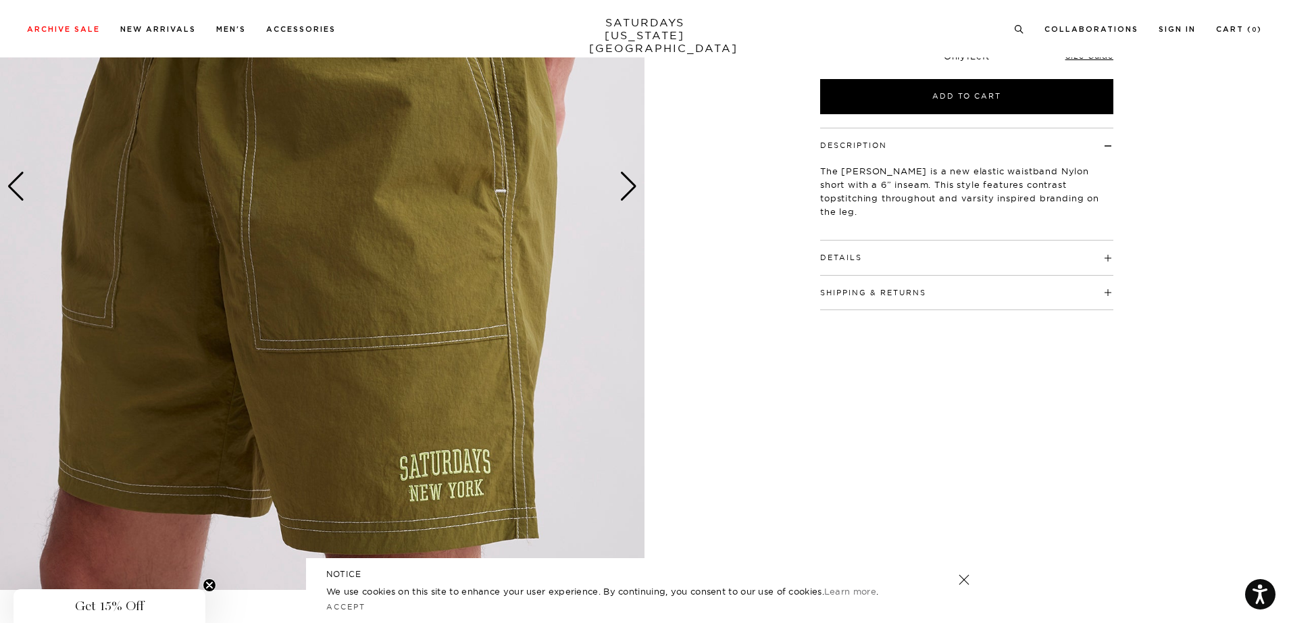
scroll to position [306, 0]
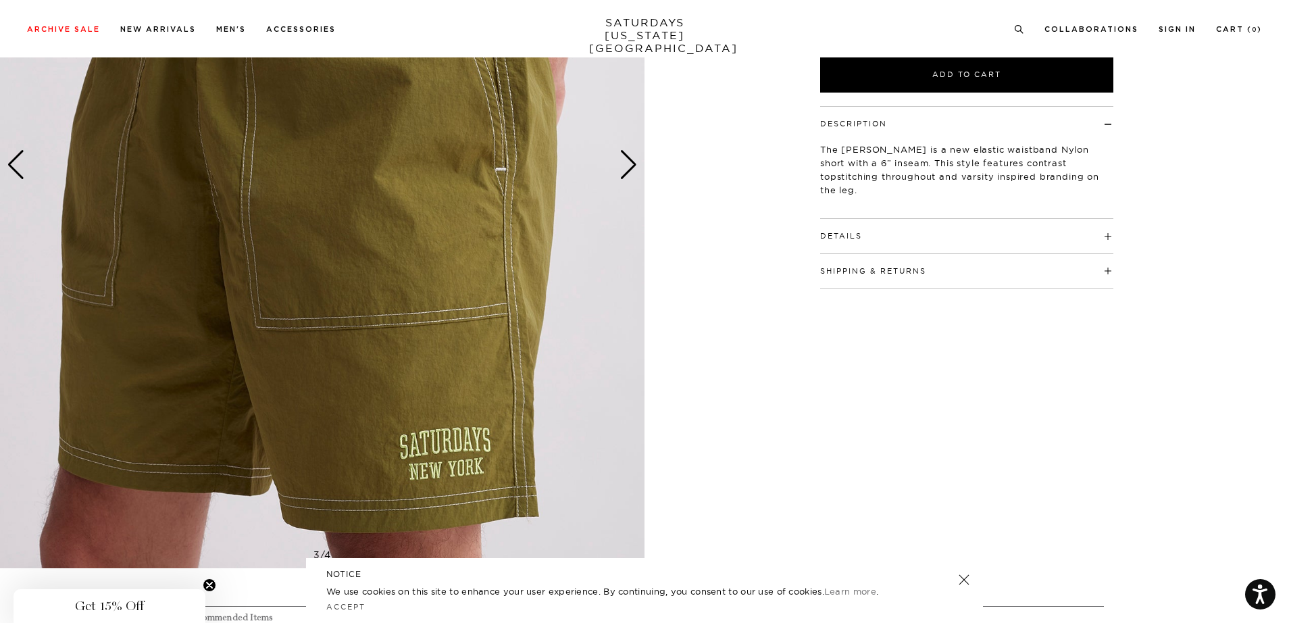
click at [635, 173] on div "Next slide" at bounding box center [629, 165] width 18 height 30
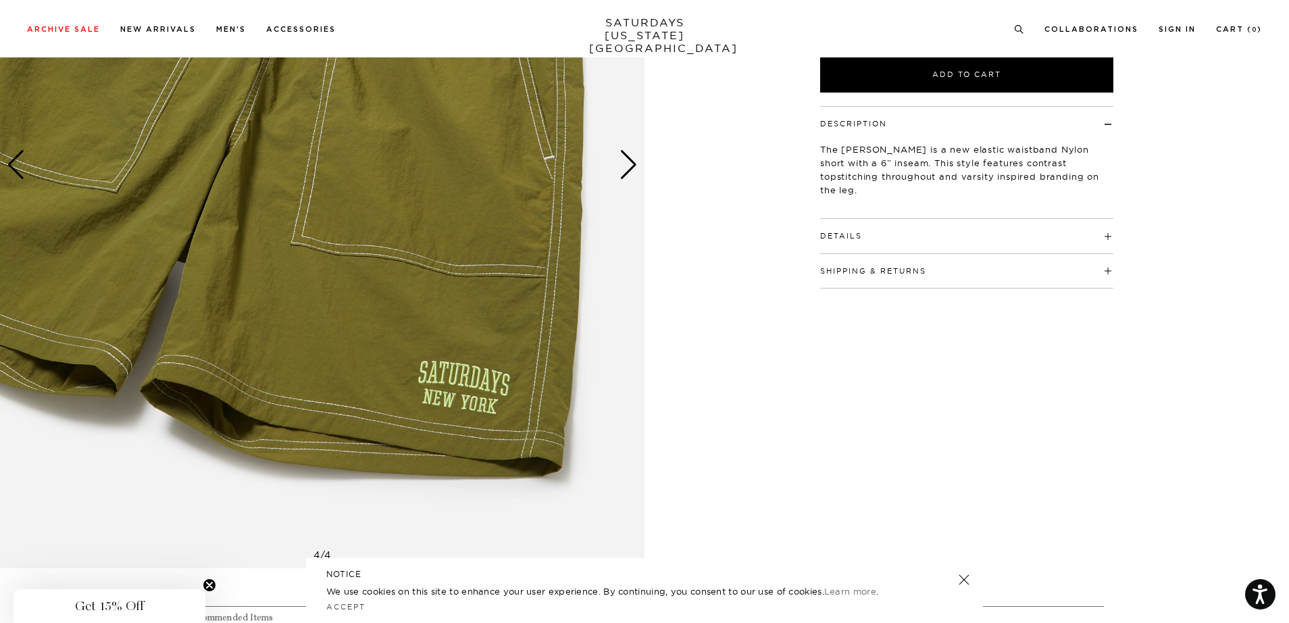
click at [635, 173] on div "Next slide" at bounding box center [629, 165] width 18 height 30
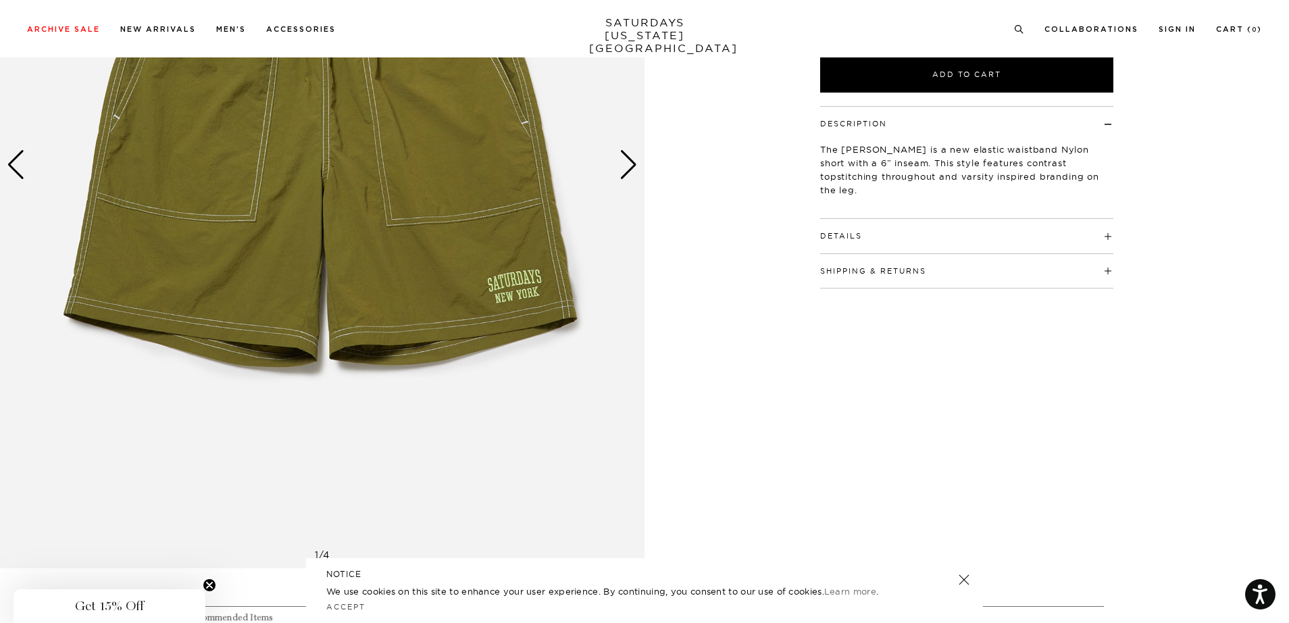
scroll to position [0, 0]
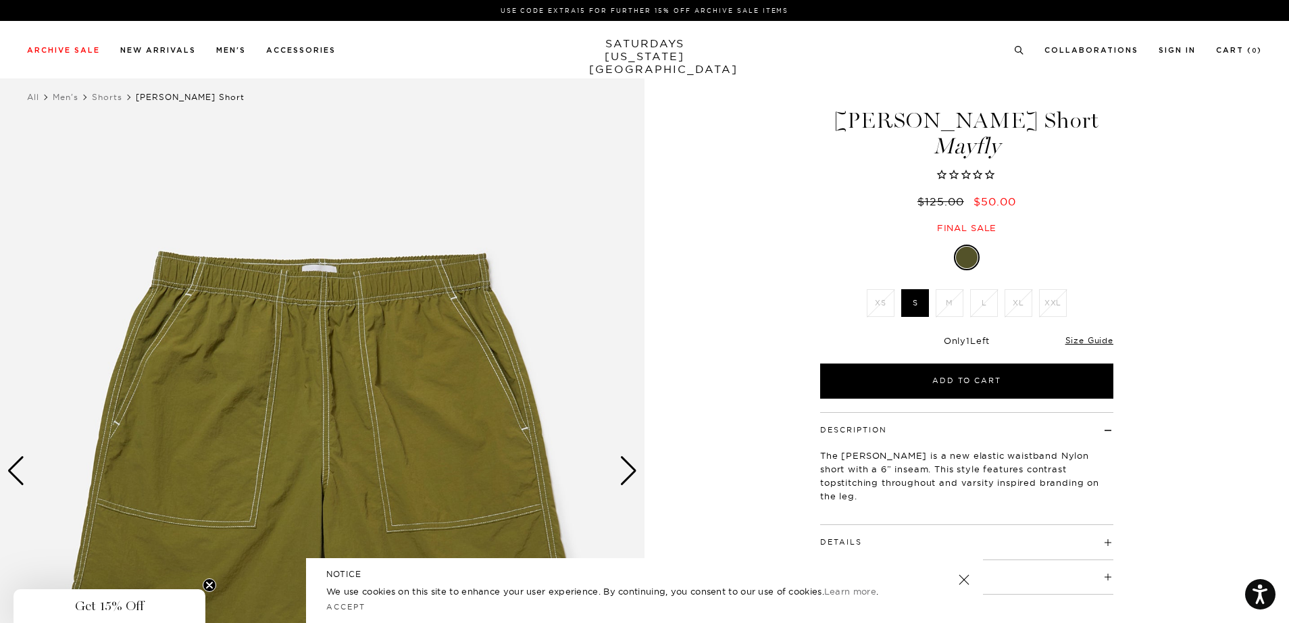
drag, startPoint x: 853, startPoint y: 121, endPoint x: 1029, endPoint y: 134, distance: 176.2
click at [1029, 134] on h1 "Nathan Nylon Short Mayfly" at bounding box center [966, 133] width 297 height 48
copy h1 "[PERSON_NAME] Short"
